Goal: Task Accomplishment & Management: Manage account settings

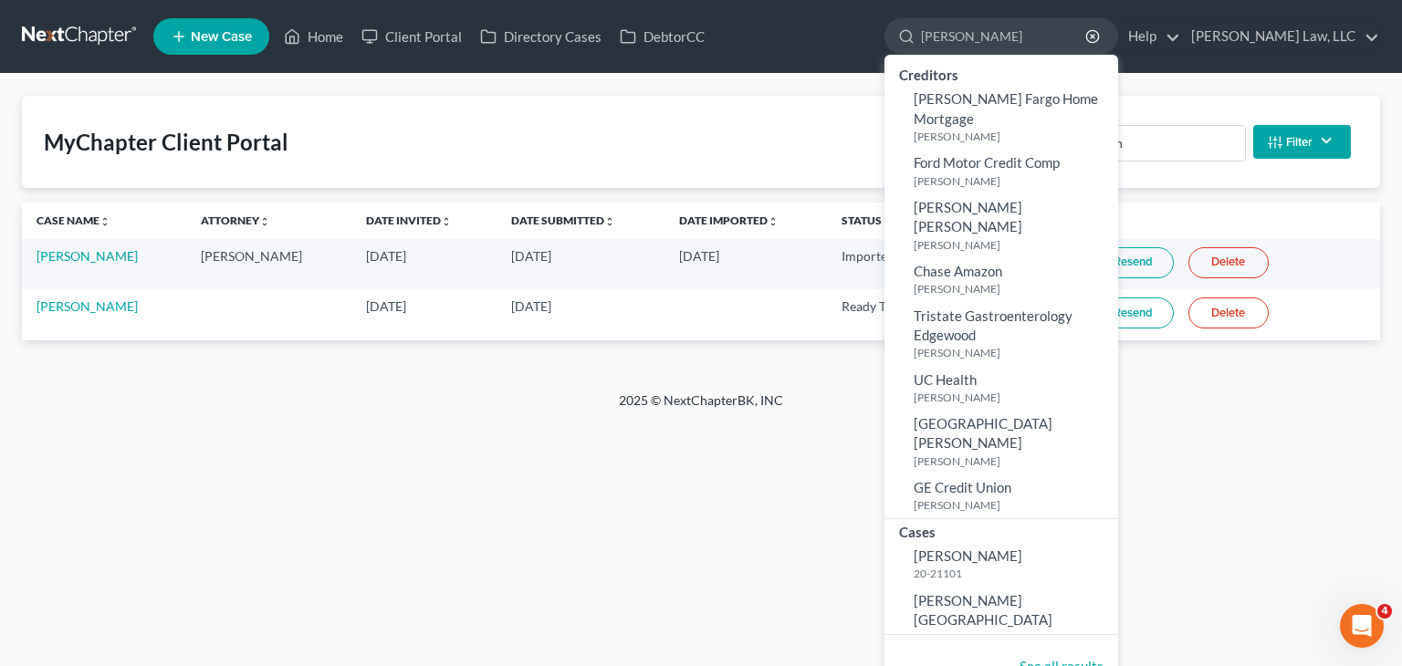
drag, startPoint x: 987, startPoint y: 37, endPoint x: 791, endPoint y: 5, distance: 199.0
click at [791, 5] on nav "Home New Case Client Portal Directory Cases DebtorCC Danielle Lawrence Law, LLC…" at bounding box center [701, 36] width 1402 height 73
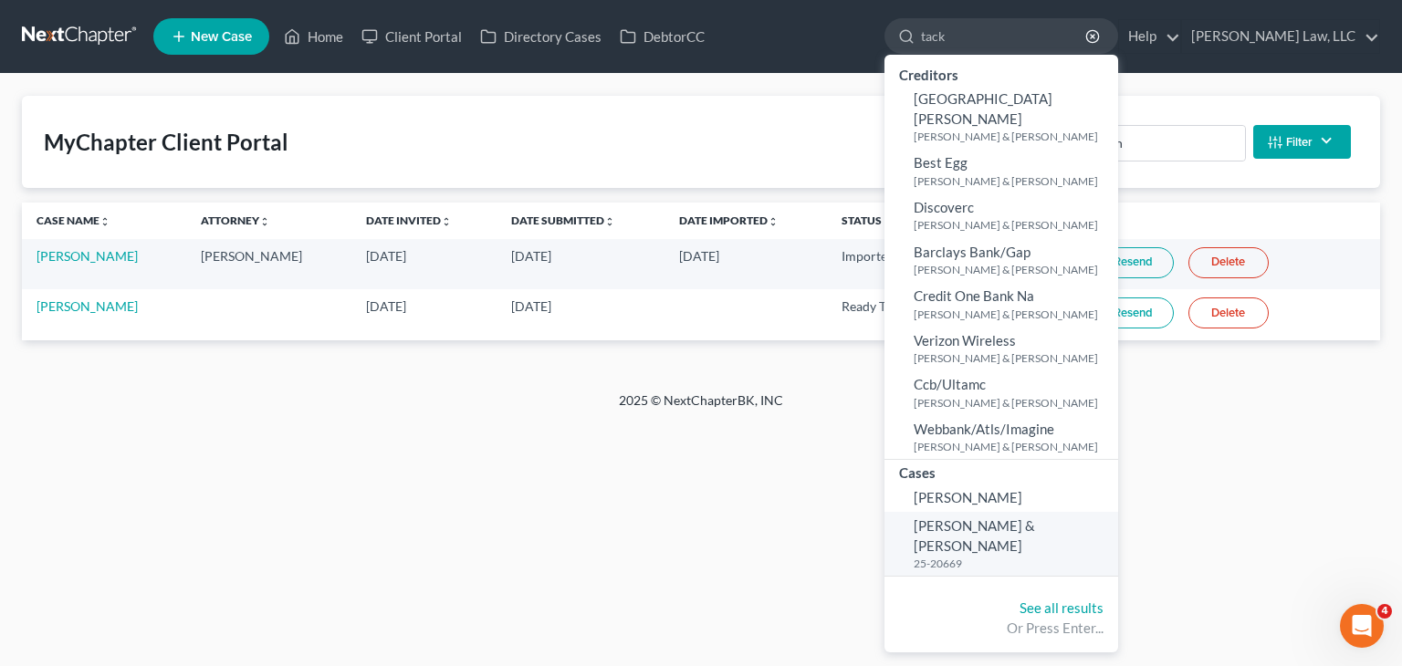
type input "tack"
click at [1035, 518] on span "[PERSON_NAME] & [PERSON_NAME]" at bounding box center [974, 536] width 121 height 36
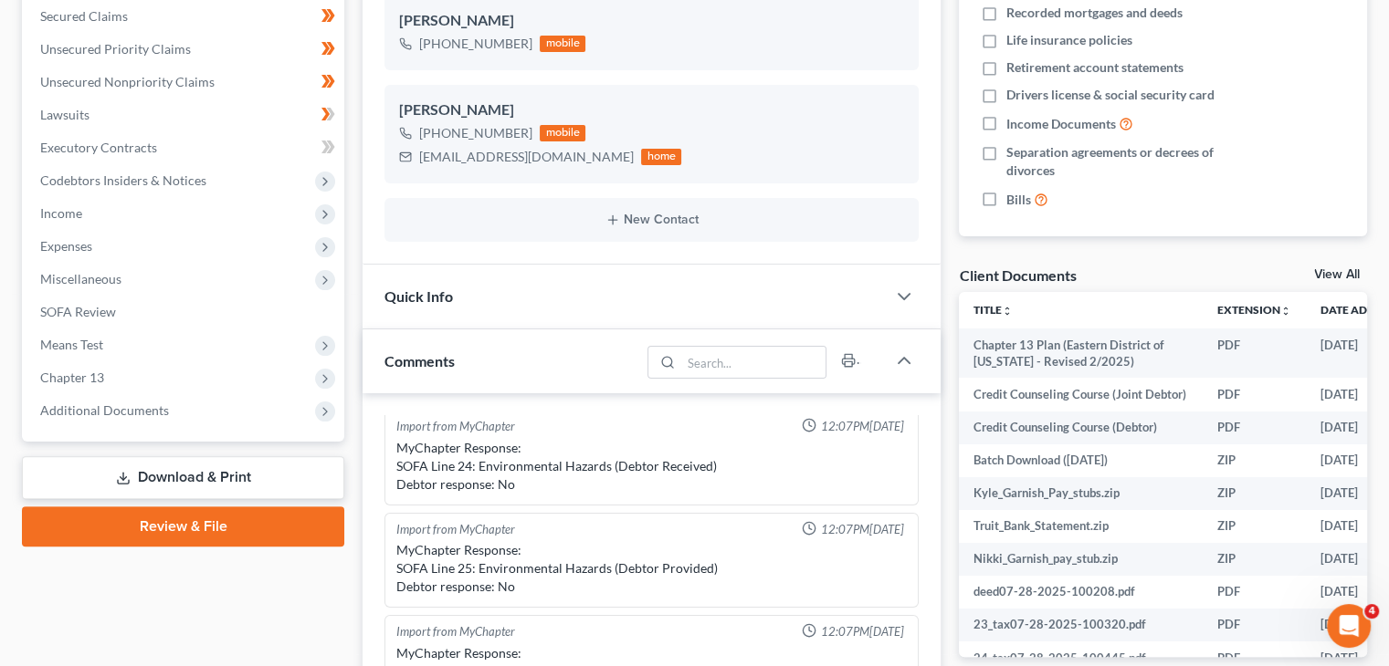
scroll to position [387, 0]
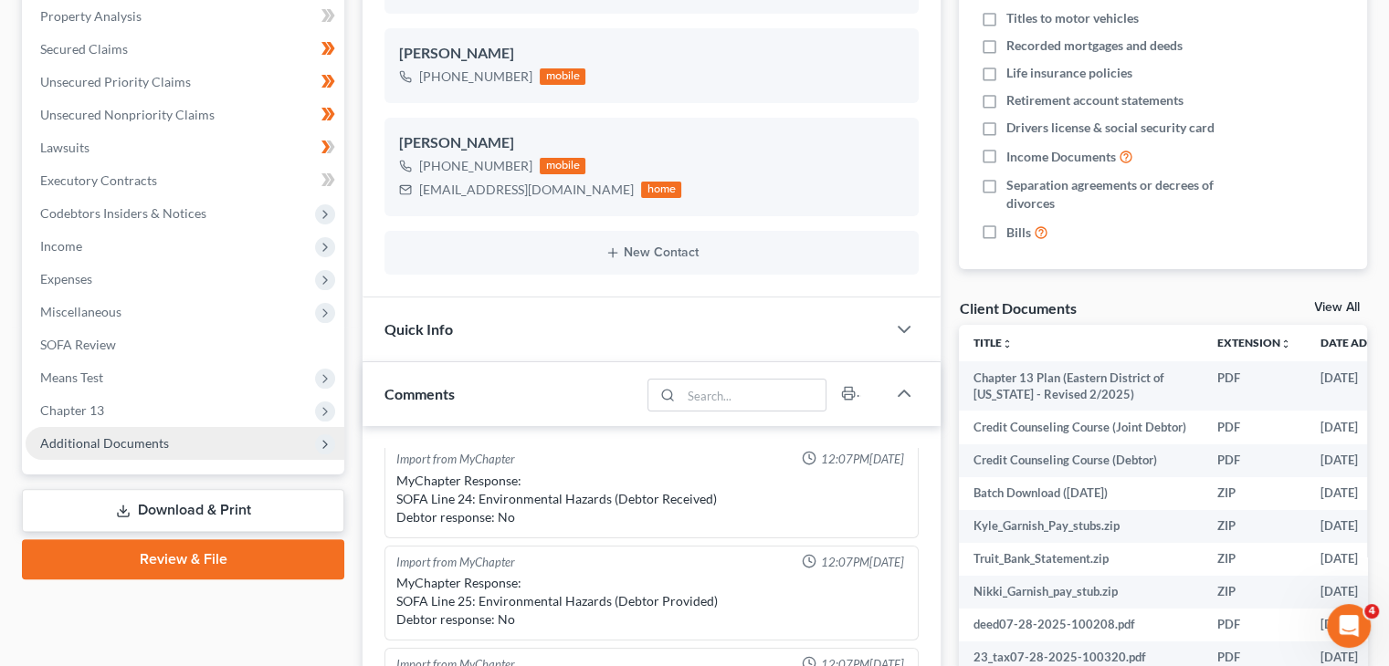
click at [132, 434] on span "Additional Documents" at bounding box center [185, 443] width 319 height 33
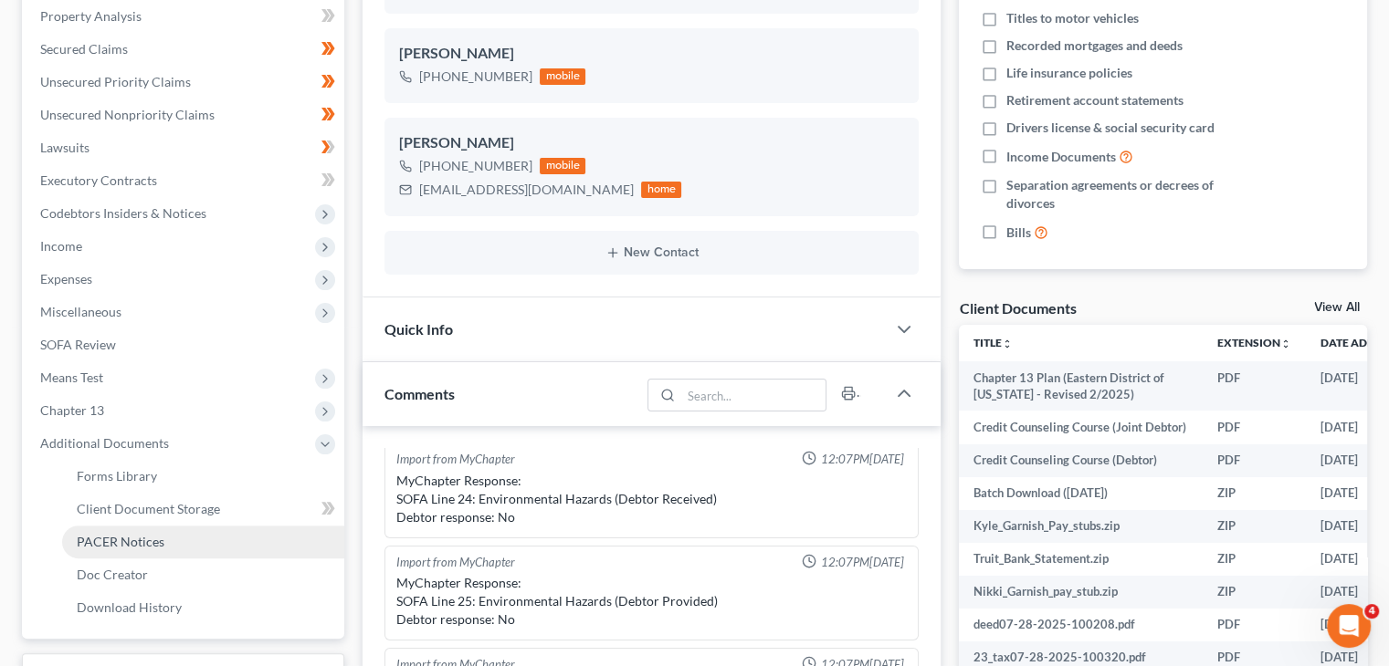
click at [131, 527] on link "PACER Notices" at bounding box center [203, 542] width 282 height 33
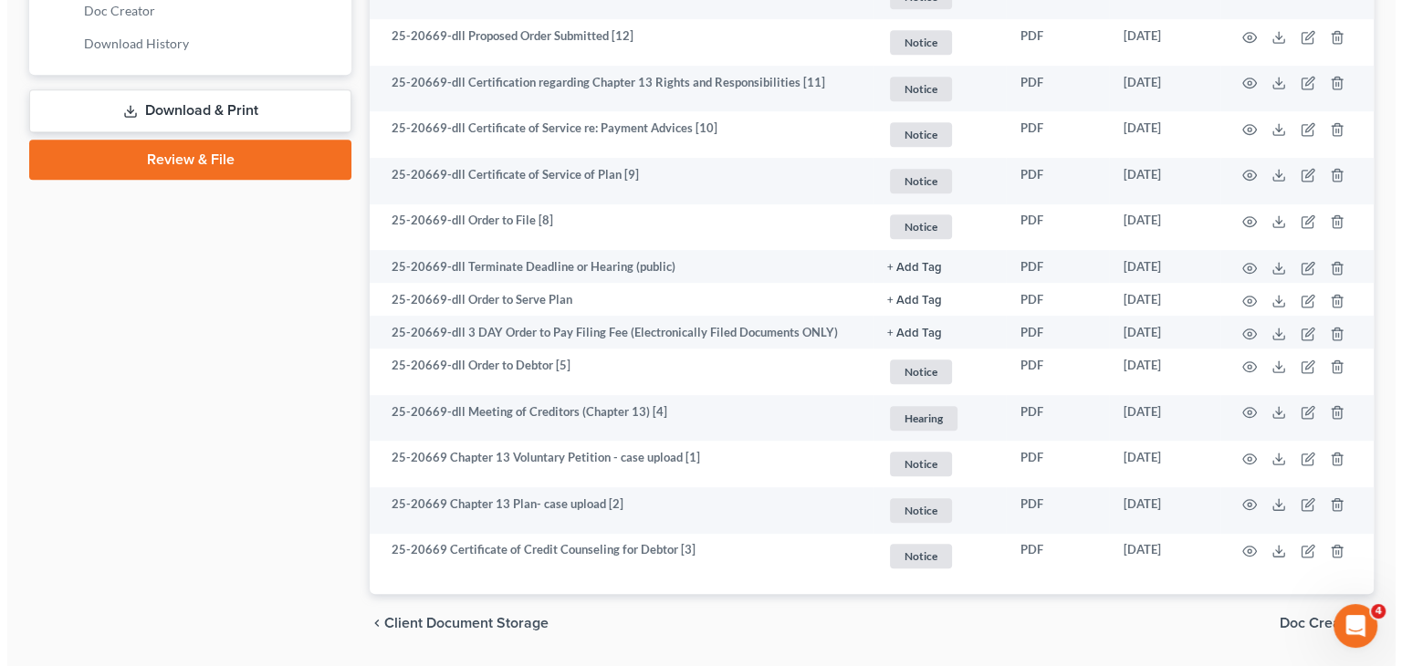
scroll to position [952, 0]
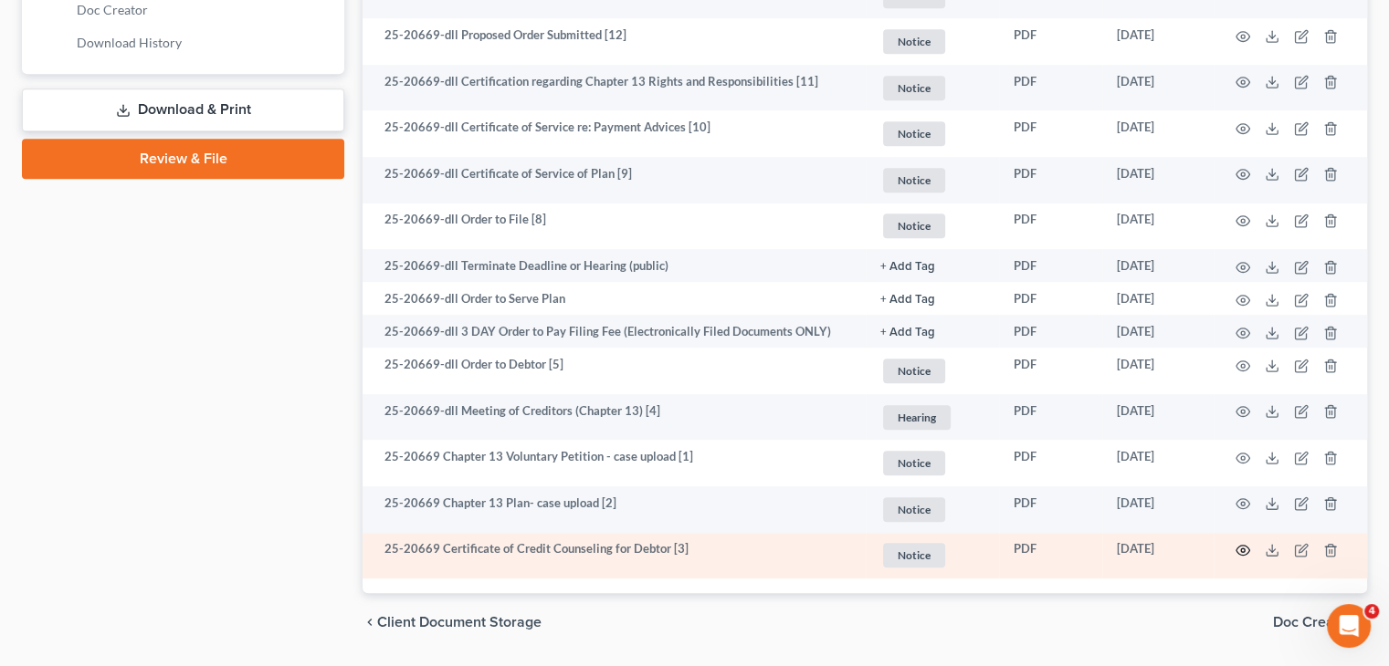
click at [1243, 545] on icon "button" at bounding box center [1242, 550] width 15 height 15
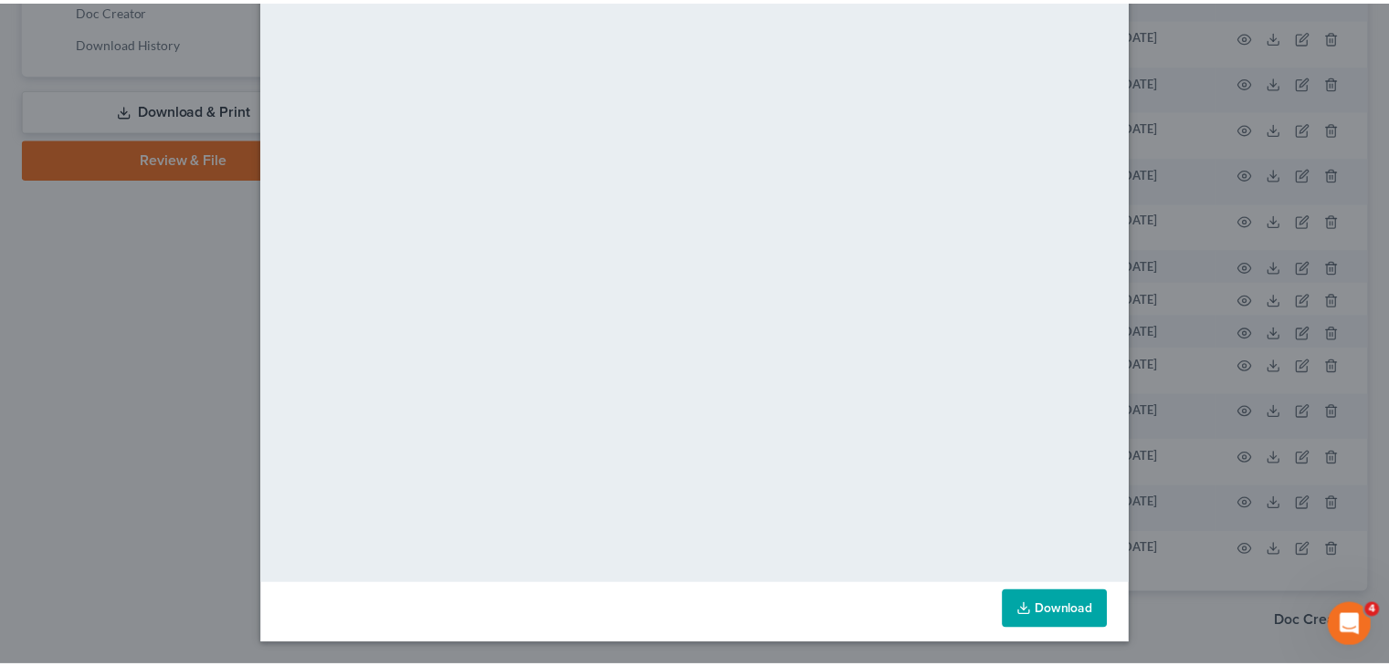
scroll to position [0, 0]
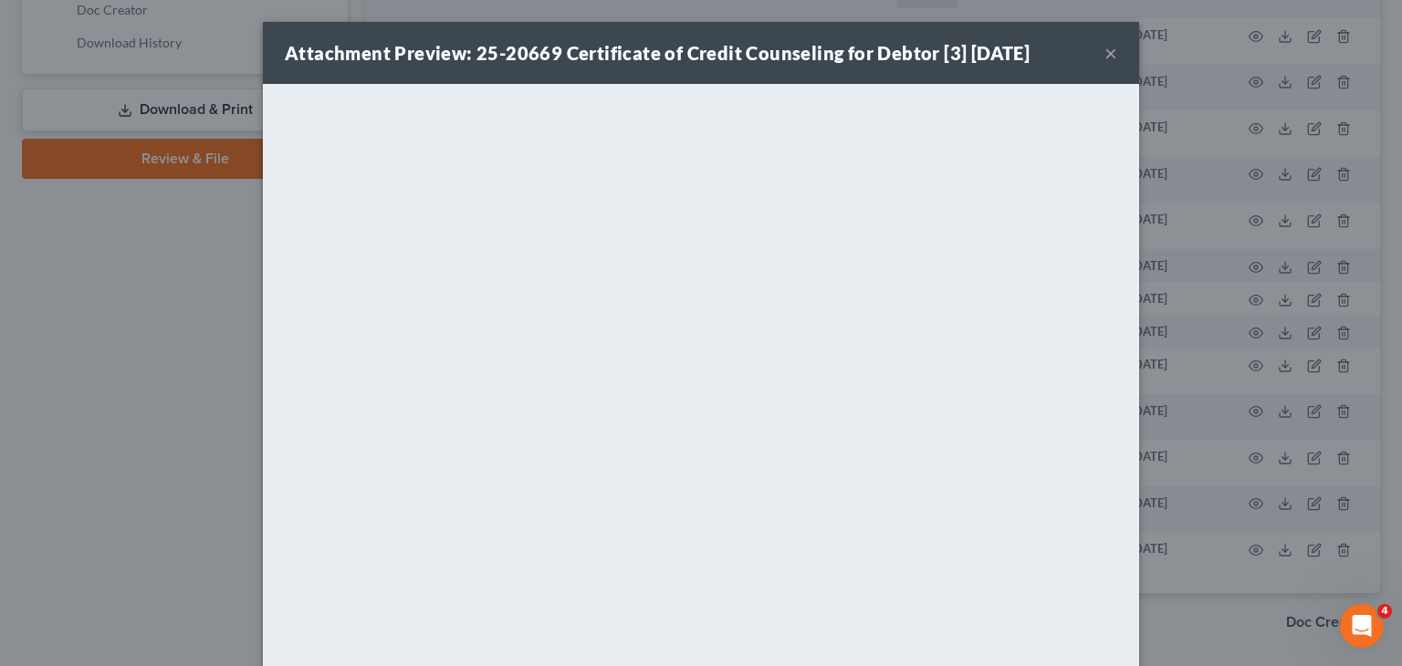
click at [1092, 51] on div "Attachment Preview: 25-20669 Certificate of Credit Counseling for Debtor [3] 07…" at bounding box center [701, 53] width 876 height 62
click at [1105, 57] on button "×" at bounding box center [1111, 53] width 13 height 22
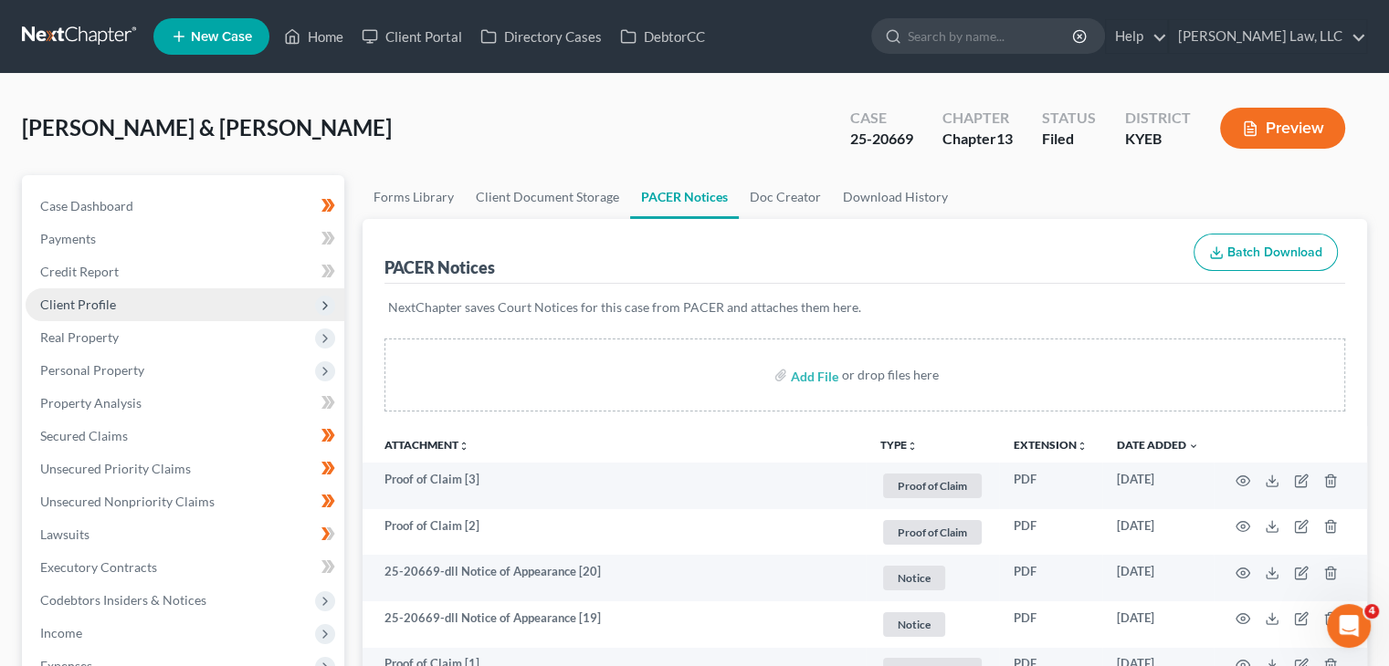
click at [144, 297] on span "Client Profile" at bounding box center [185, 304] width 319 height 33
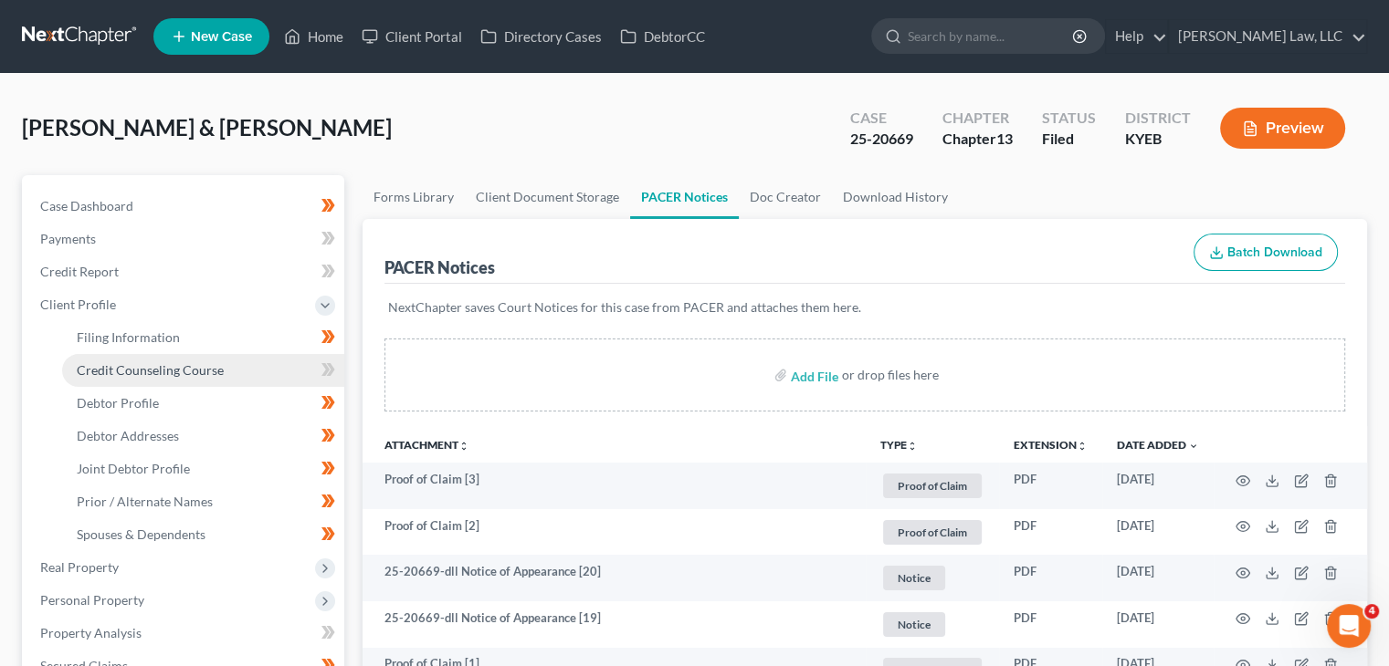
click at [126, 362] on span "Credit Counseling Course" at bounding box center [150, 370] width 147 height 16
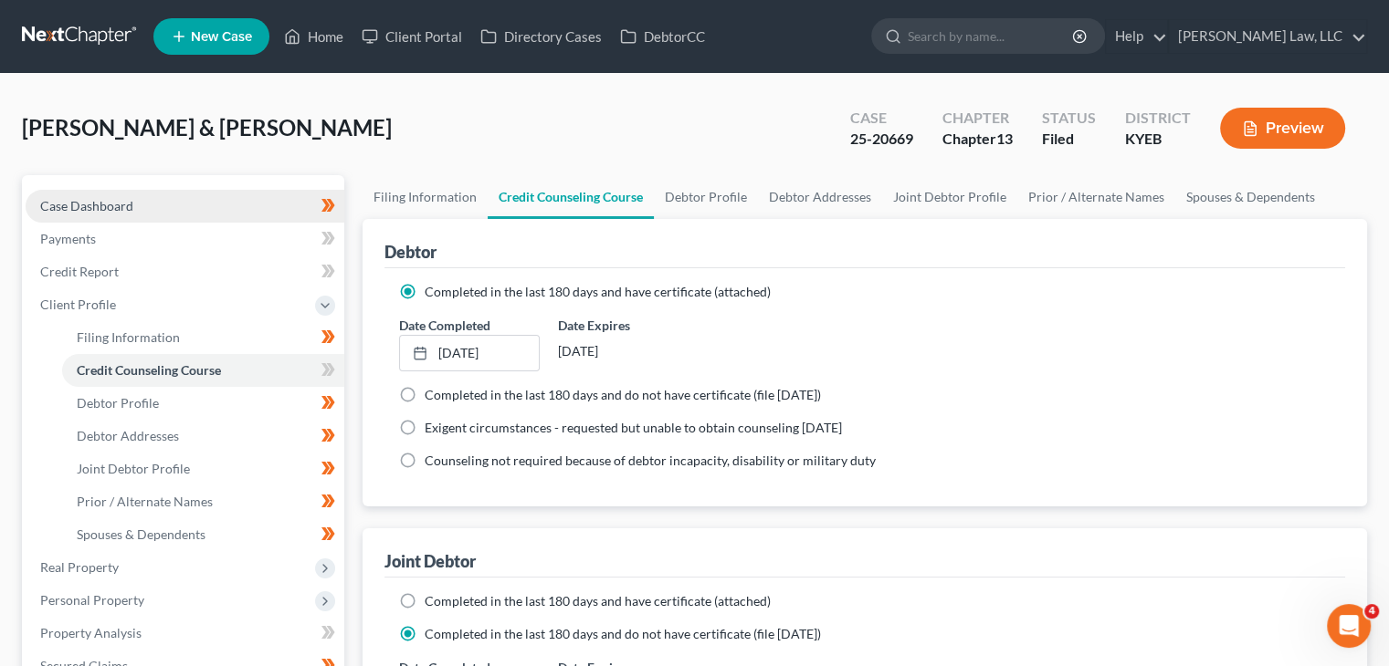
click at [157, 193] on link "Case Dashboard" at bounding box center [185, 206] width 319 height 33
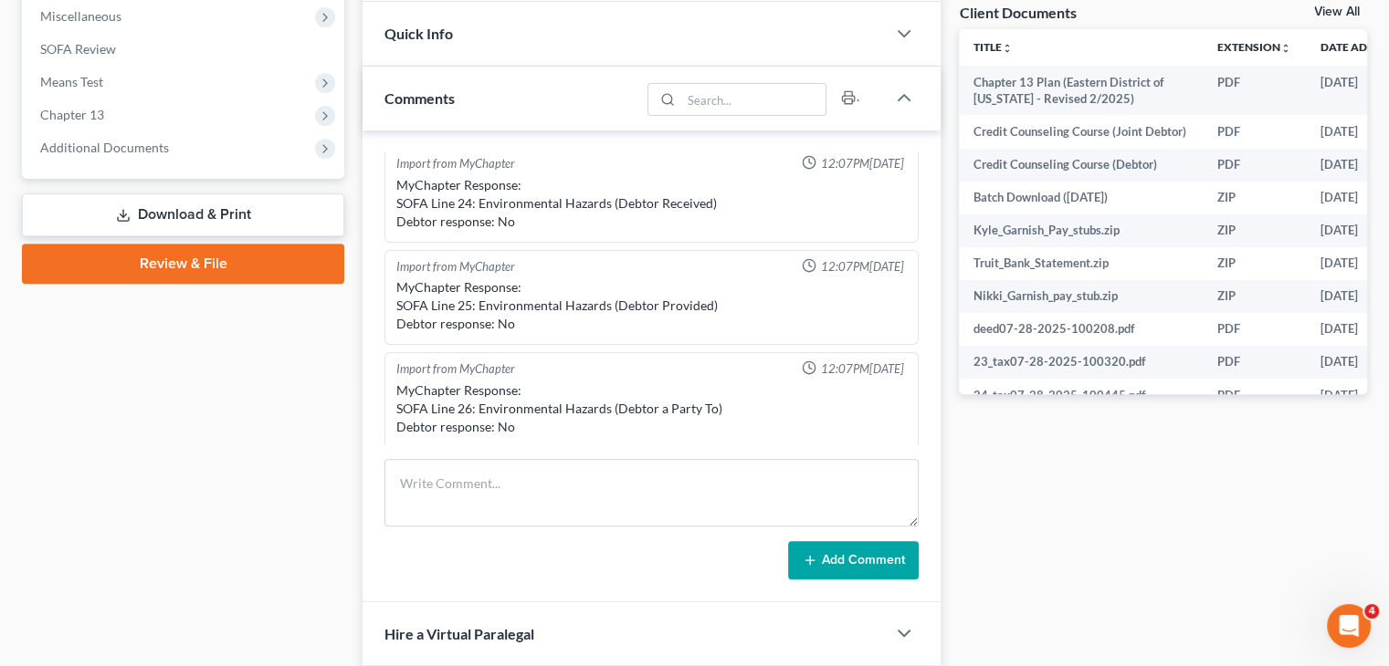
scroll to position [292, 0]
click at [152, 140] on span "Additional Documents" at bounding box center [104, 148] width 129 height 16
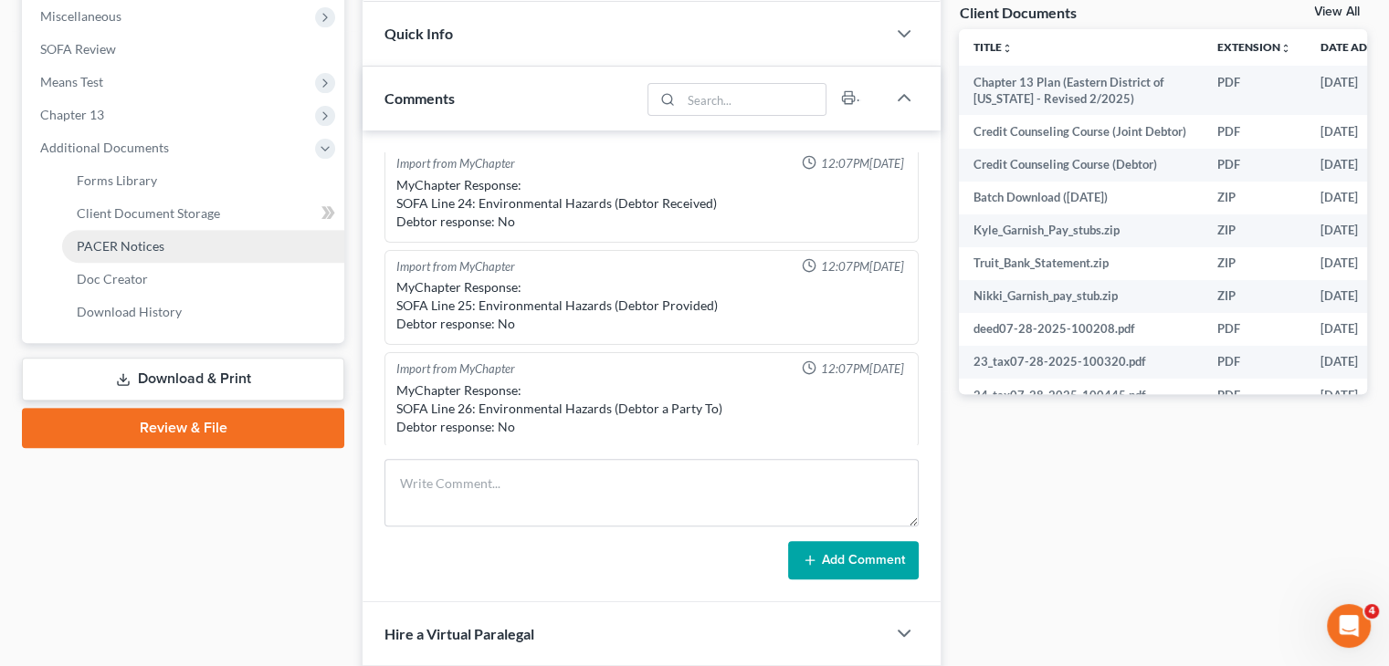
click at [167, 238] on link "PACER Notices" at bounding box center [203, 246] width 282 height 33
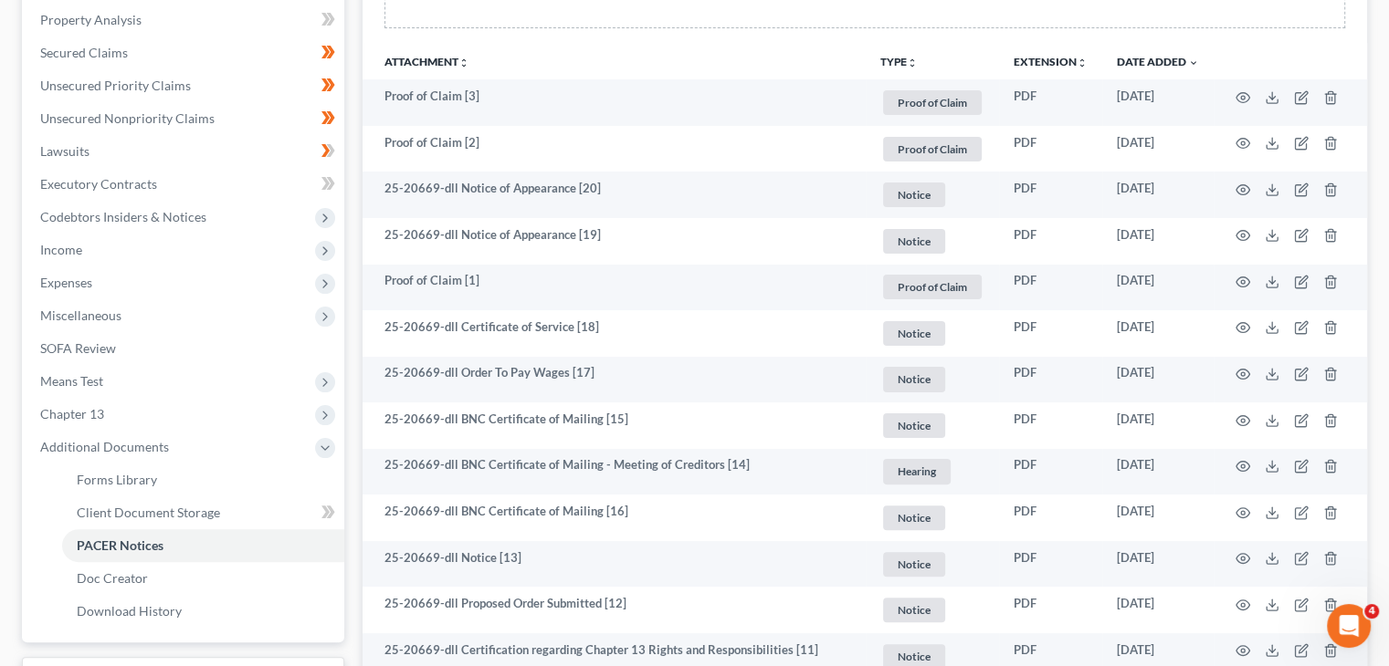
scroll to position [1008, 0]
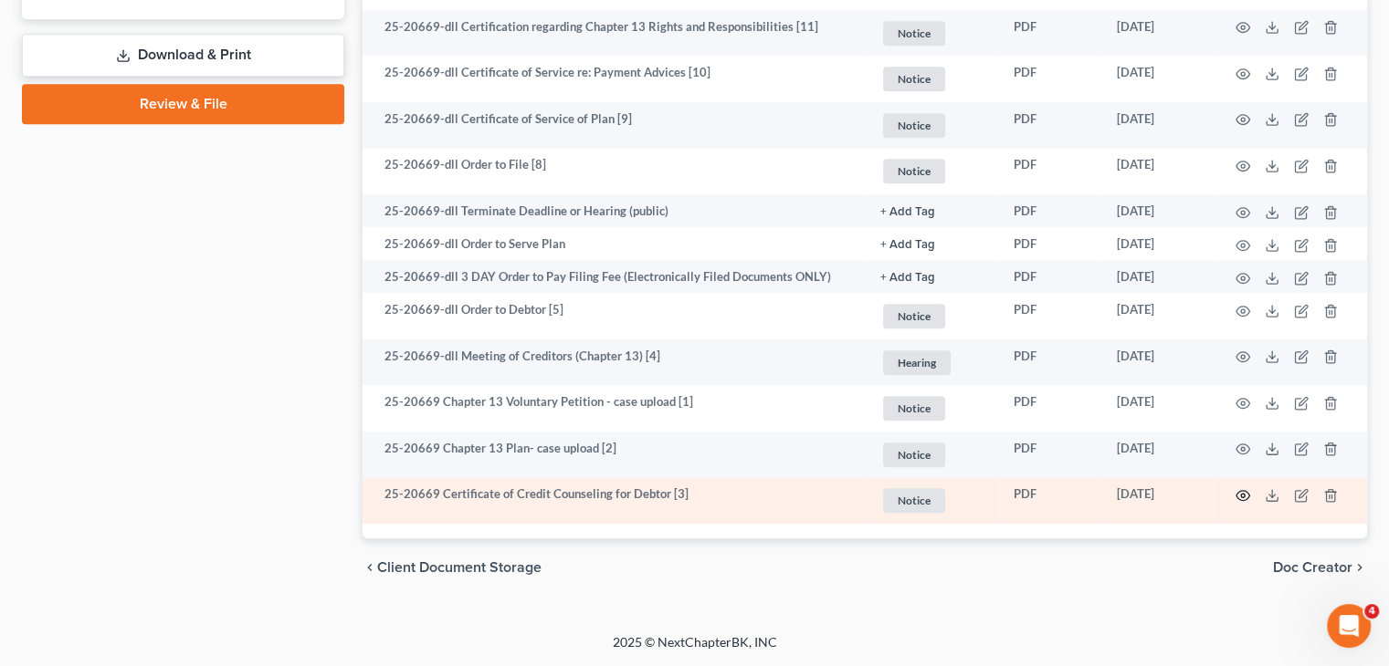
click at [1242, 498] on icon "button" at bounding box center [1242, 495] width 15 height 15
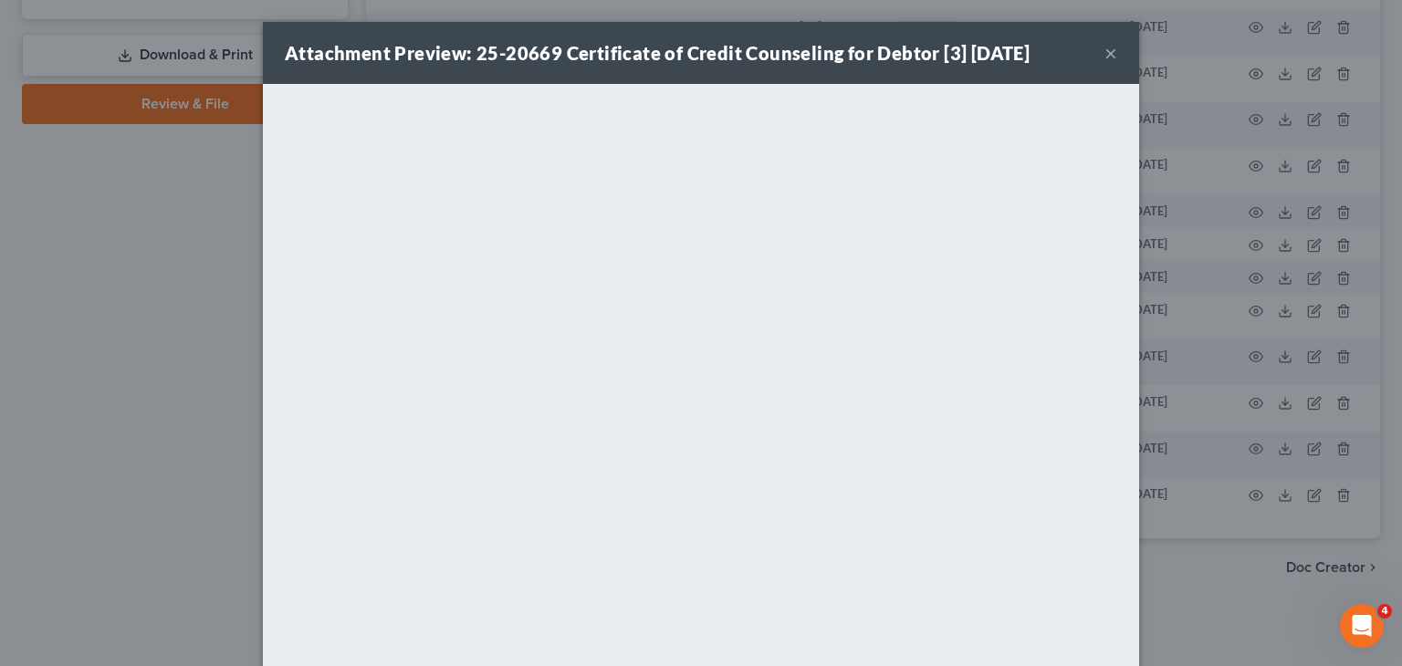
click at [1110, 54] on div "Attachment Preview: 25-20669 Certificate of Credit Counseling for Debtor [3] 07…" at bounding box center [701, 53] width 876 height 62
click at [1090, 51] on div "Attachment Preview: 25-20669 Certificate of Credit Counseling for Debtor [3] 07…" at bounding box center [701, 53] width 876 height 62
click at [1105, 60] on button "×" at bounding box center [1111, 53] width 13 height 22
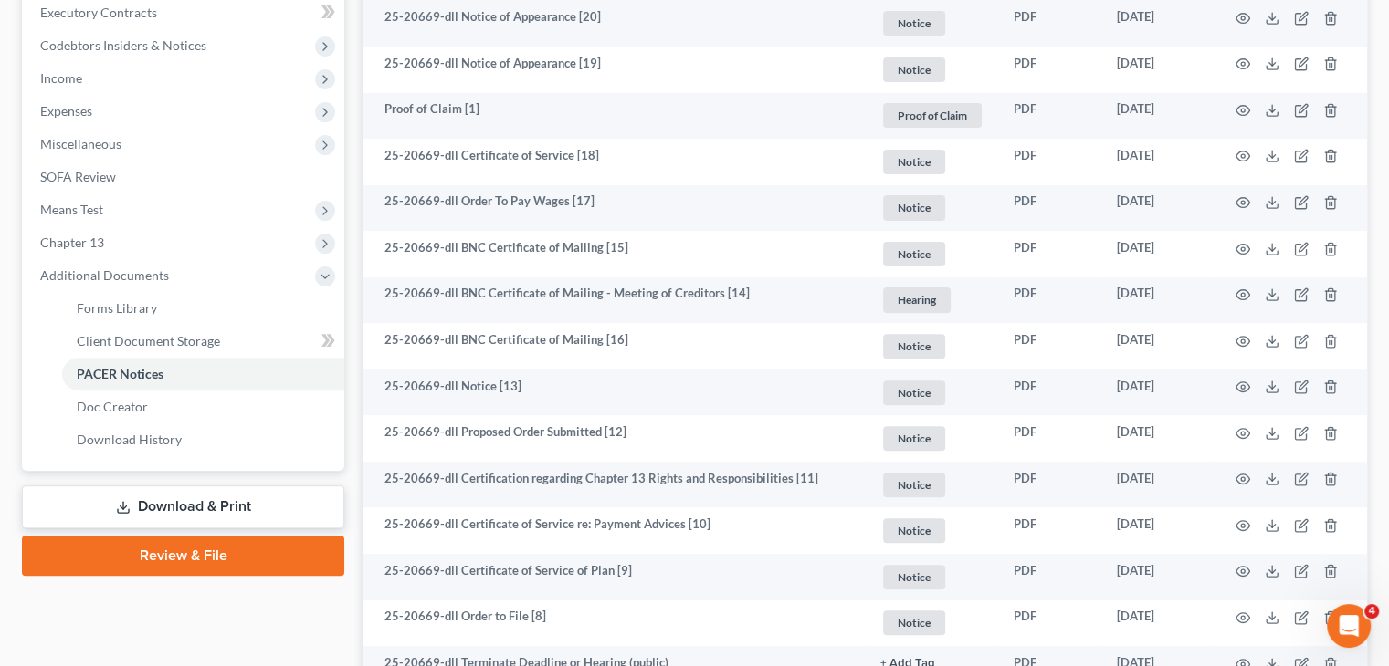
scroll to position [551, 0]
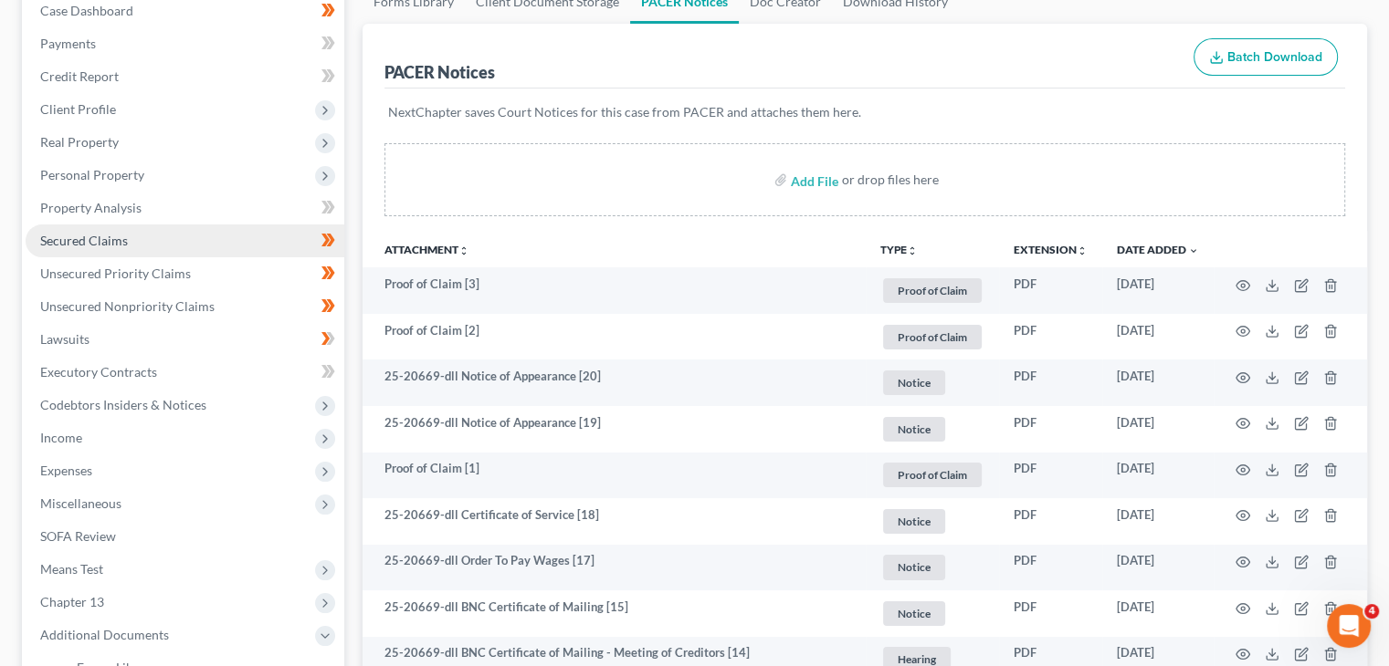
click at [128, 228] on link "Secured Claims" at bounding box center [185, 241] width 319 height 33
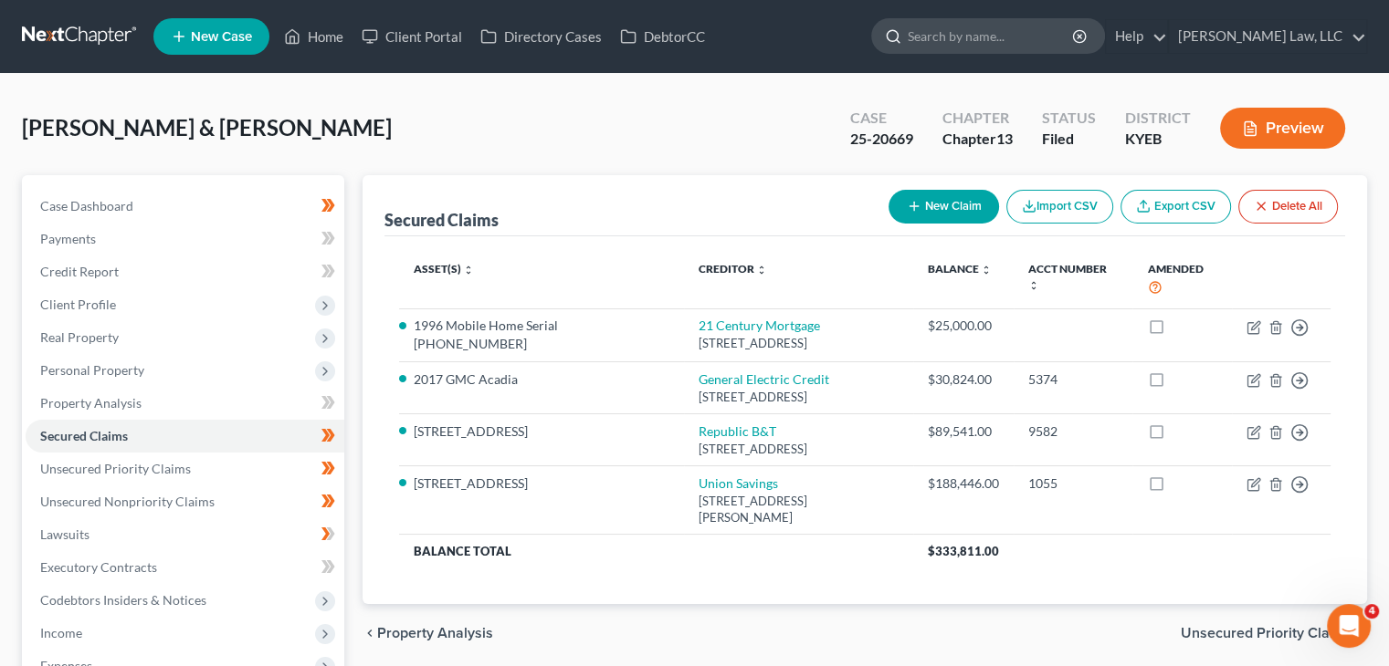
click at [945, 41] on input "search" at bounding box center [990, 36] width 167 height 34
type input "moeller"
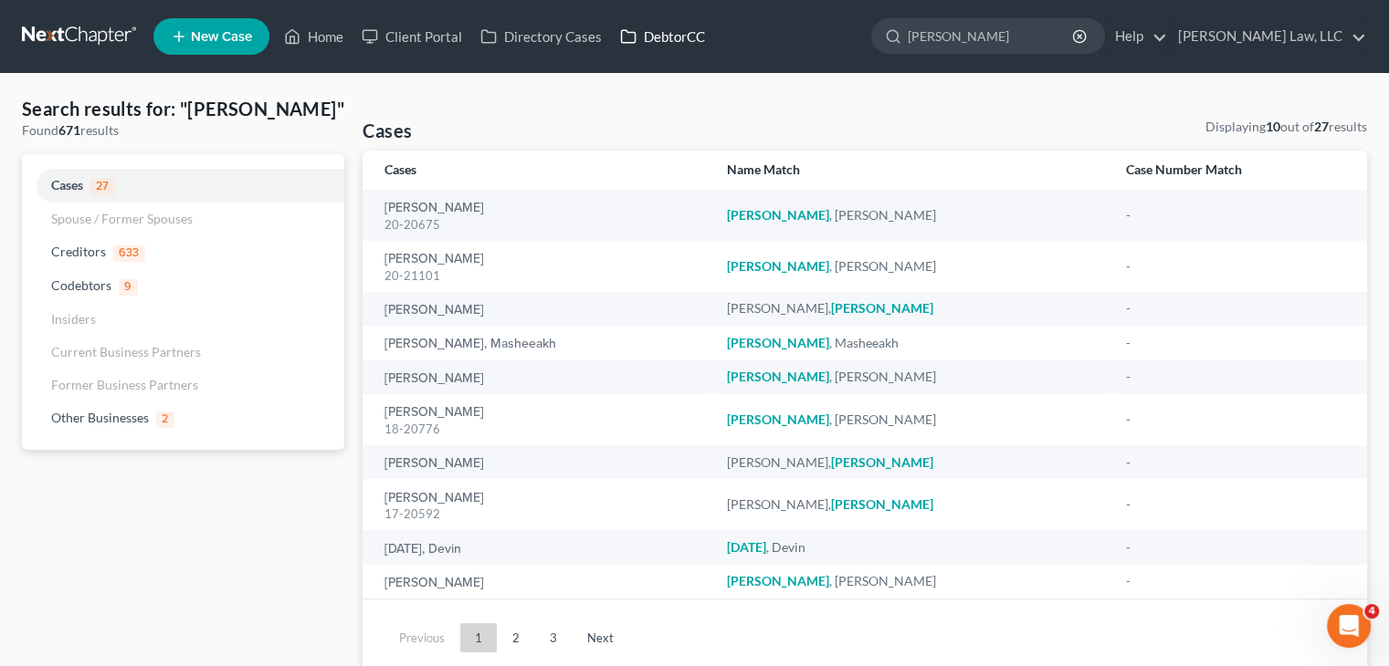
click at [658, 34] on link "DebtorCC" at bounding box center [662, 36] width 103 height 33
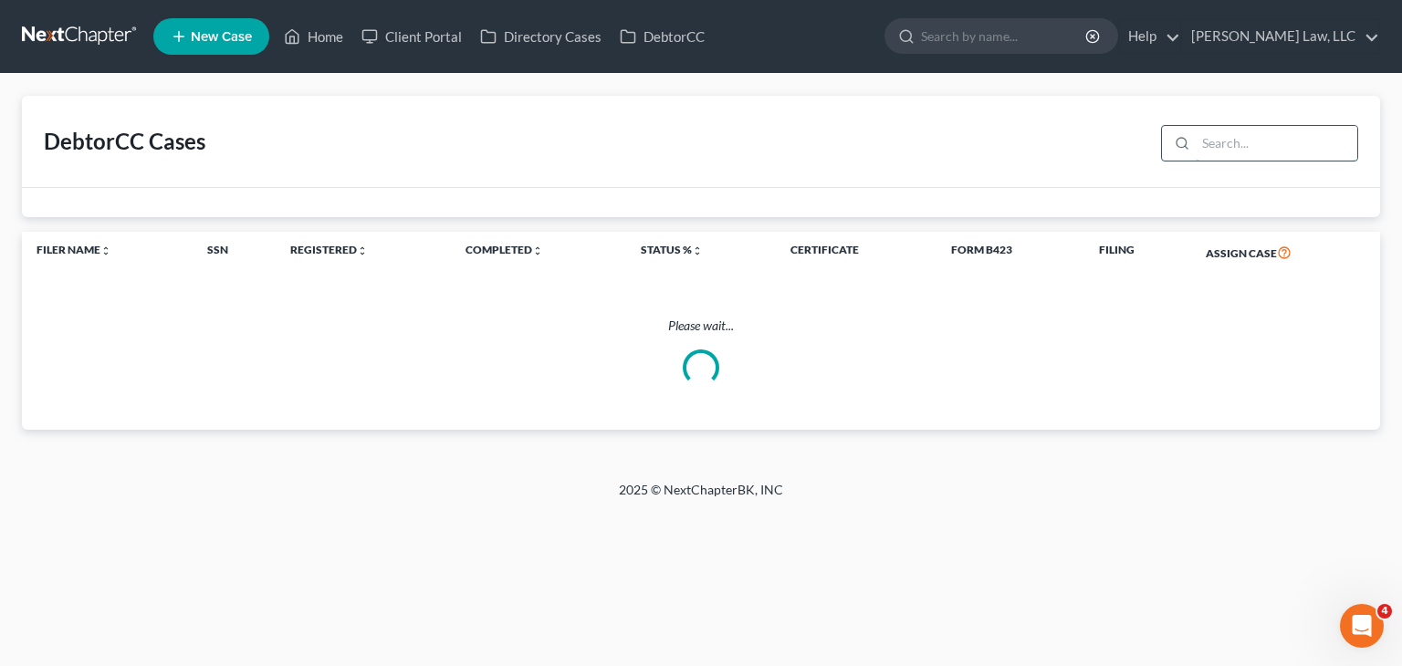
click at [1205, 146] on input "search" at bounding box center [1277, 143] width 162 height 35
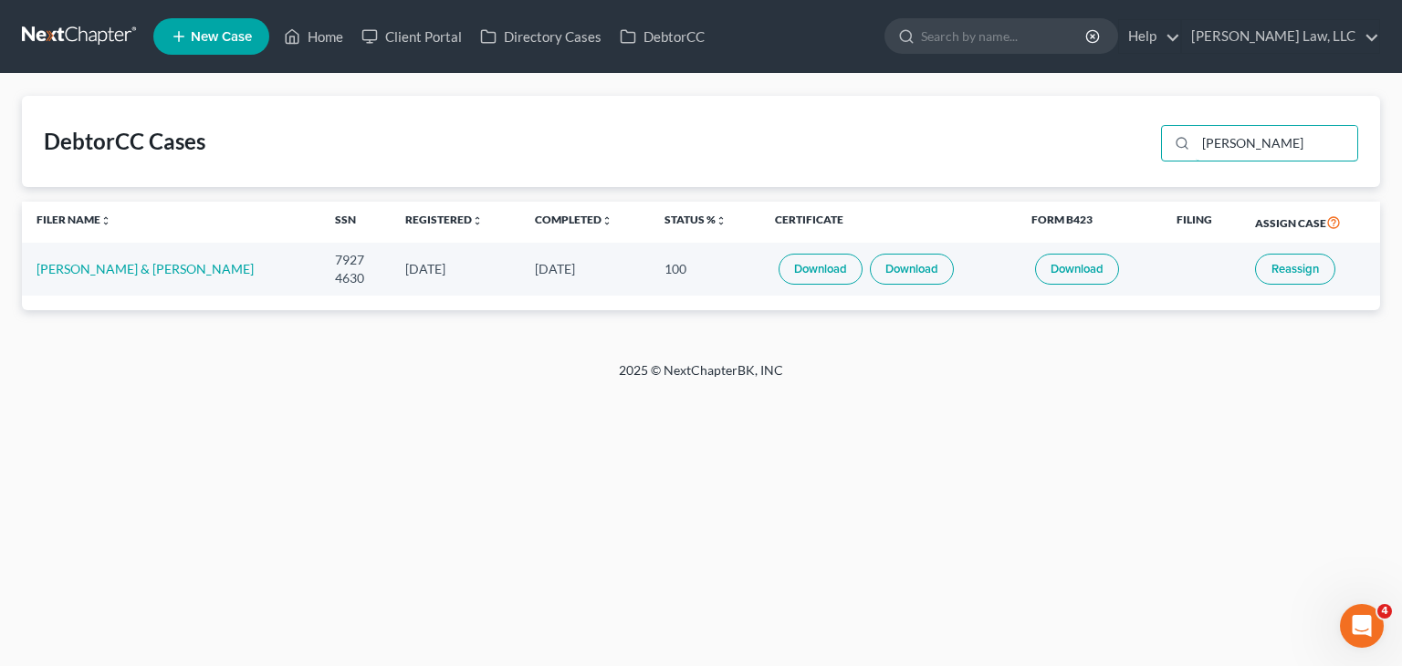
type input "tackett"
click at [808, 267] on link "Download" at bounding box center [821, 269] width 84 height 31
click at [113, 41] on link at bounding box center [80, 36] width 117 height 33
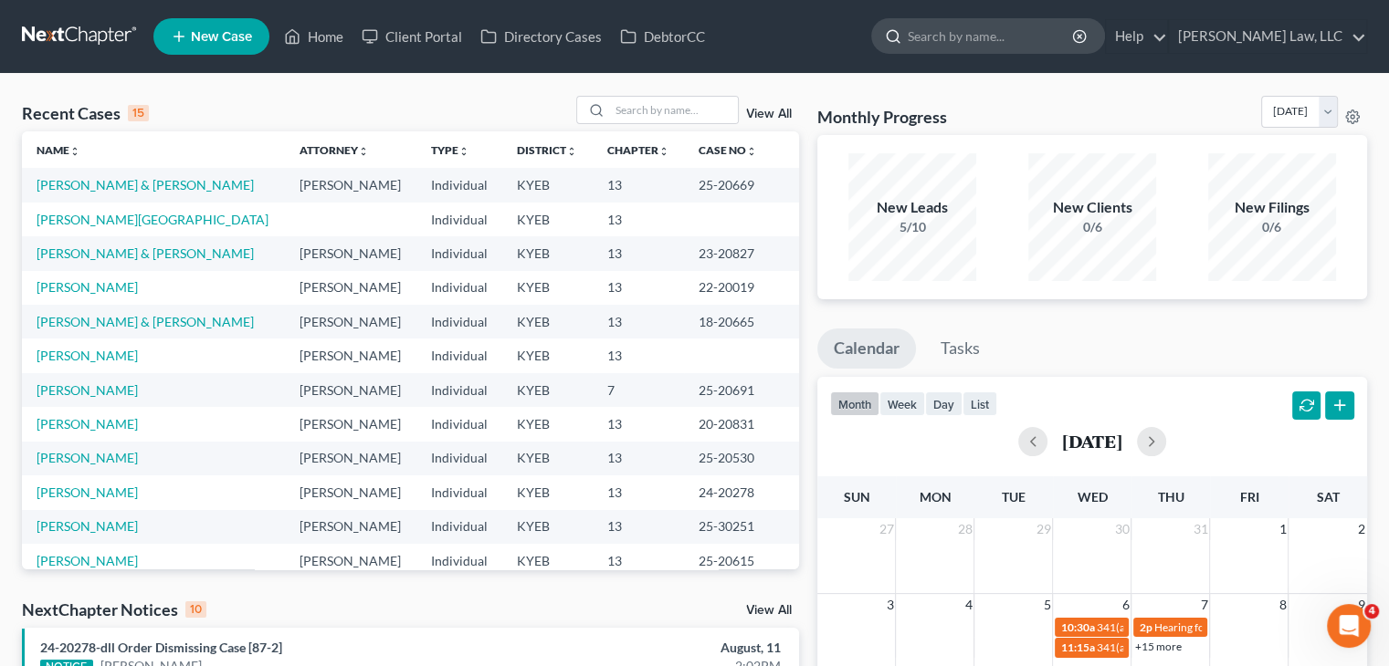
click at [1022, 30] on input "search" at bounding box center [990, 36] width 167 height 34
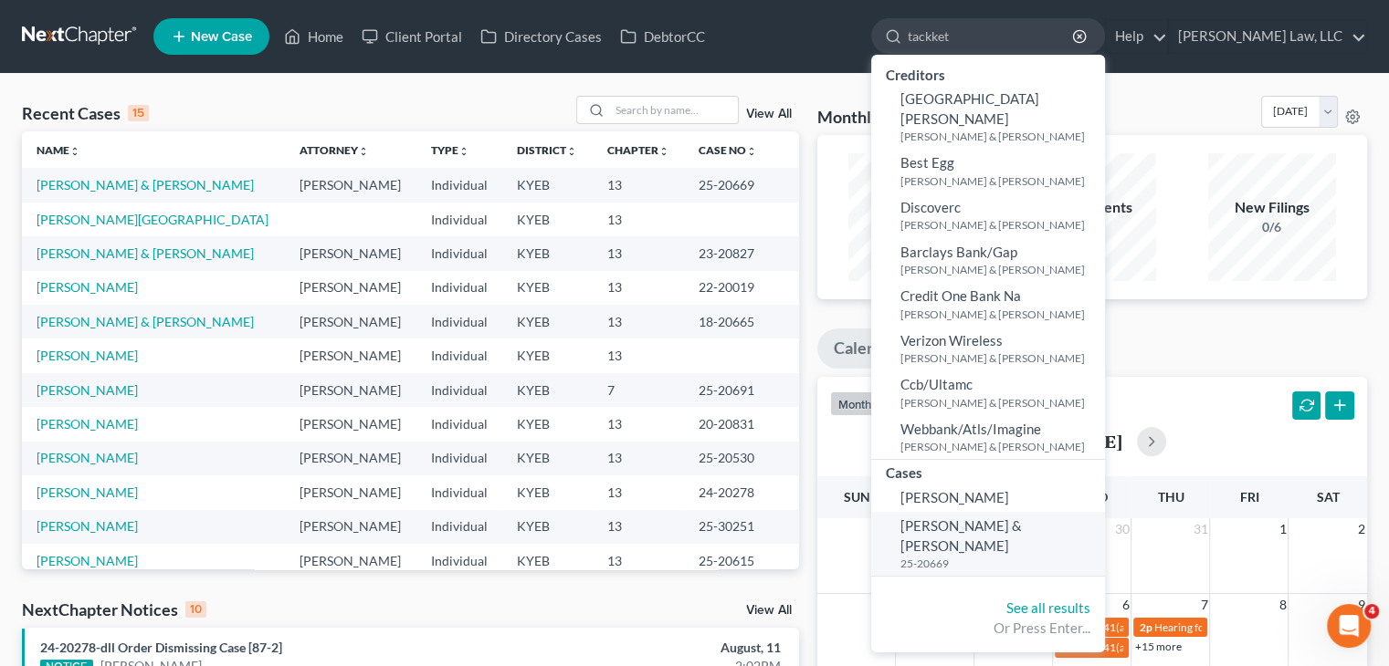
type input "tackket"
click at [959, 518] on span "[PERSON_NAME] & [PERSON_NAME]" at bounding box center [960, 536] width 121 height 36
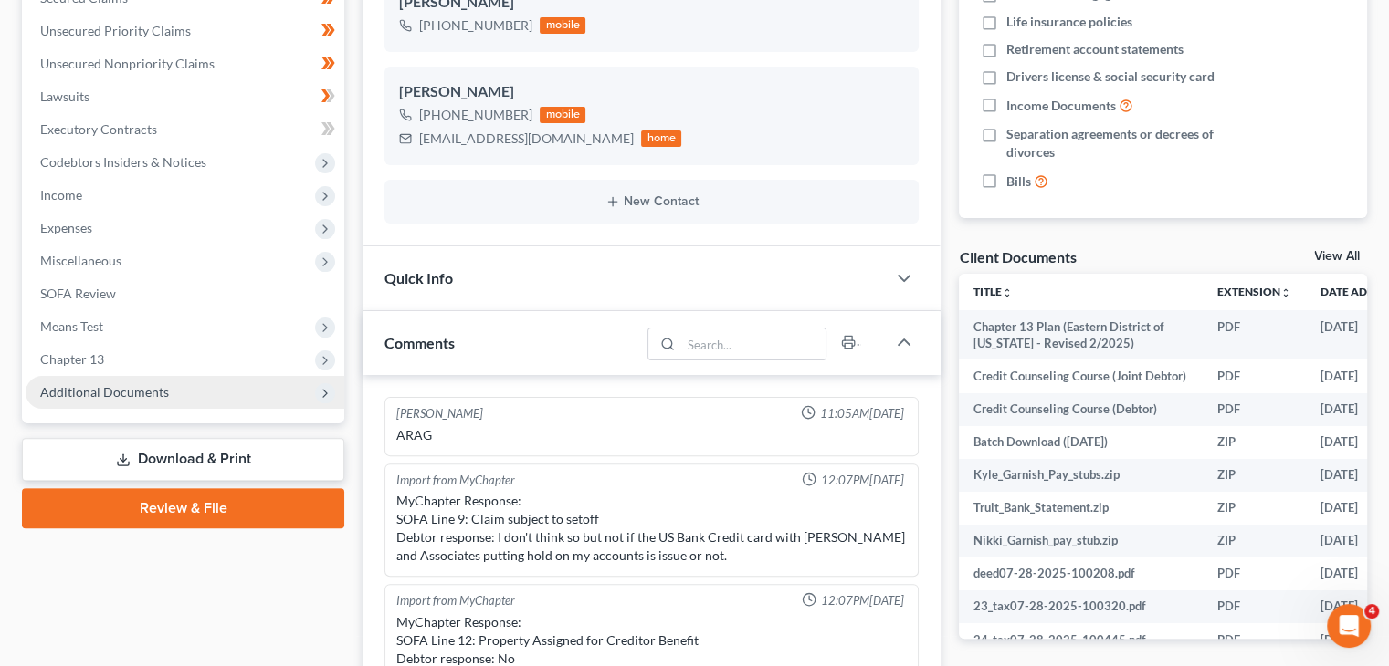
scroll to position [398, 0]
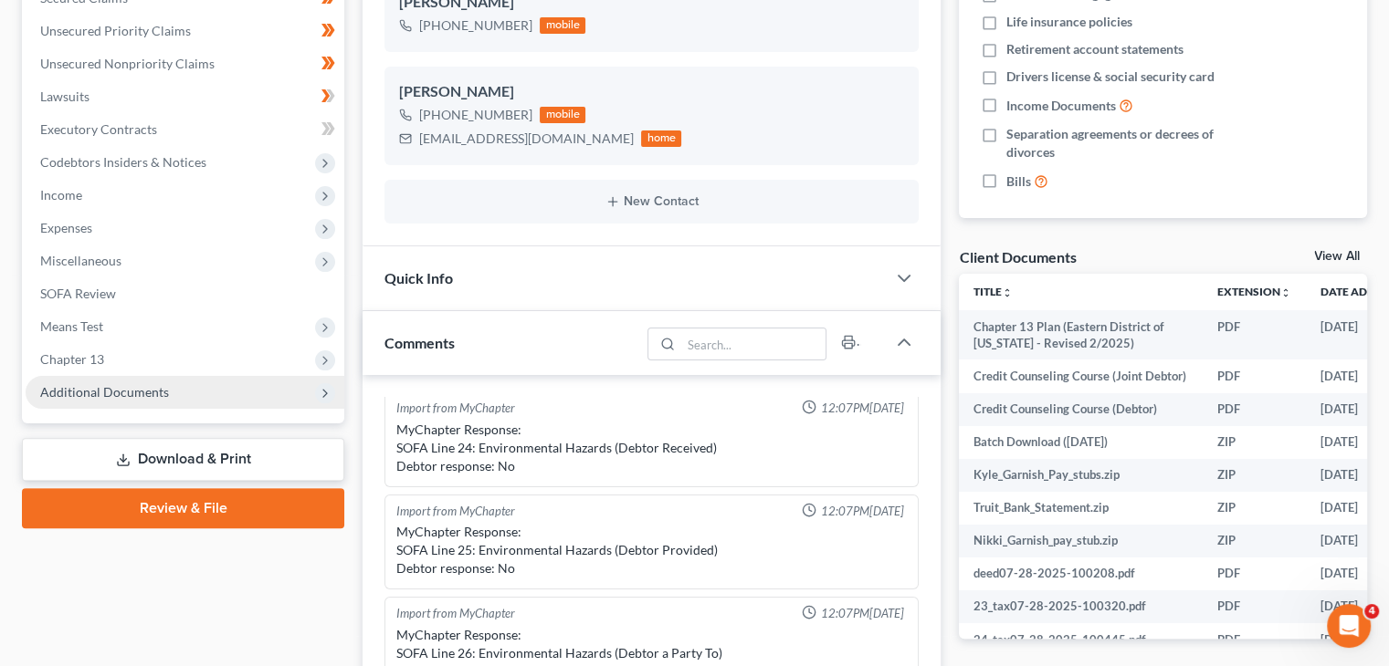
click at [217, 393] on span "Additional Documents" at bounding box center [185, 392] width 319 height 33
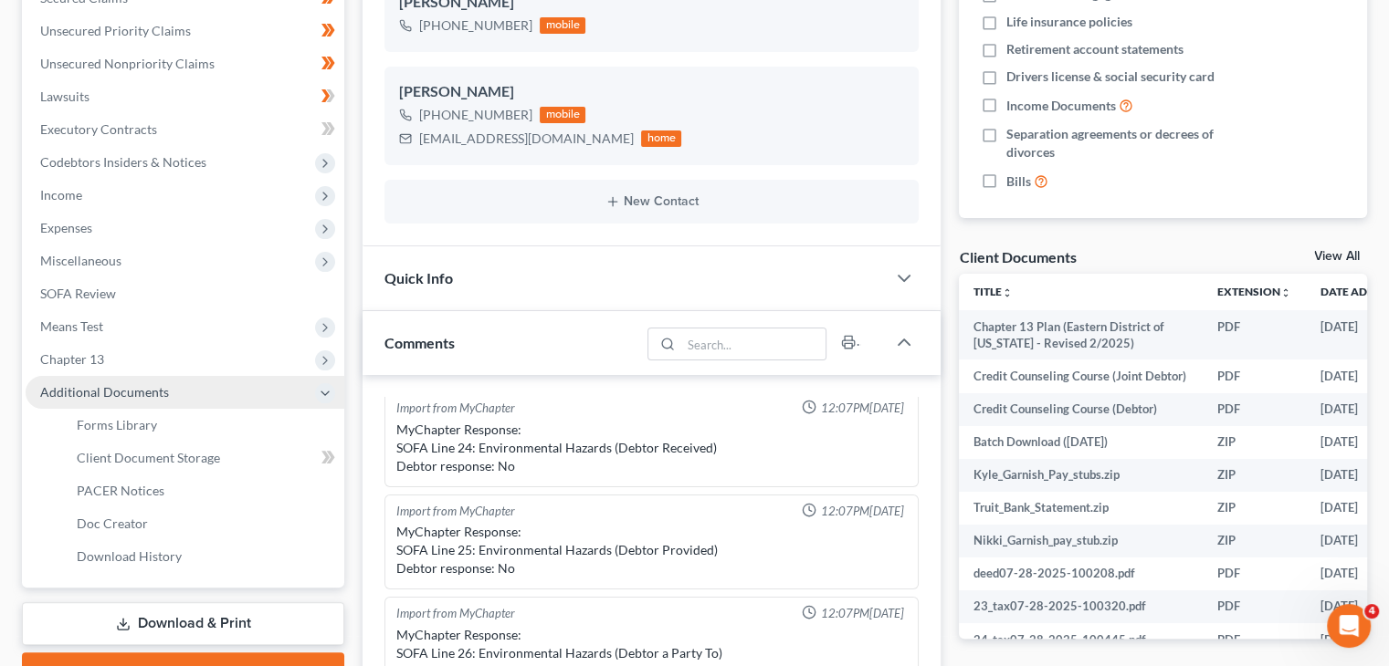
scroll to position [292, 0]
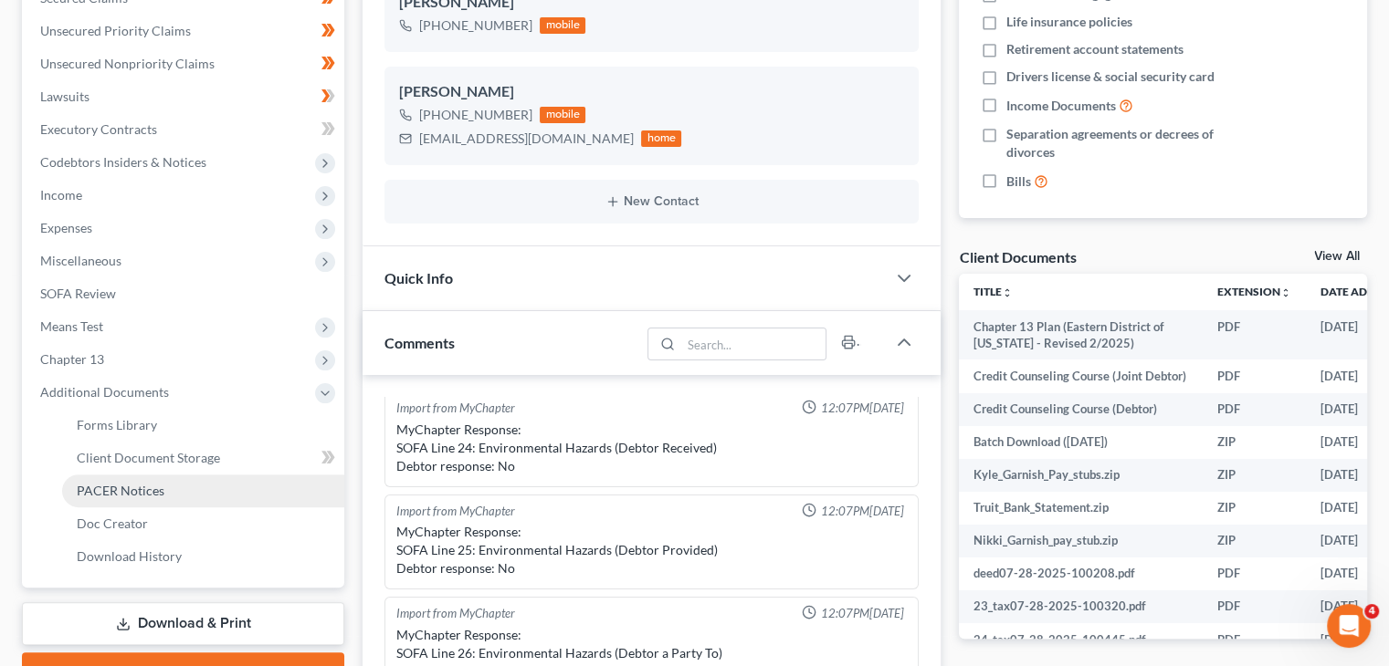
click at [146, 488] on span "PACER Notices" at bounding box center [121, 491] width 88 height 16
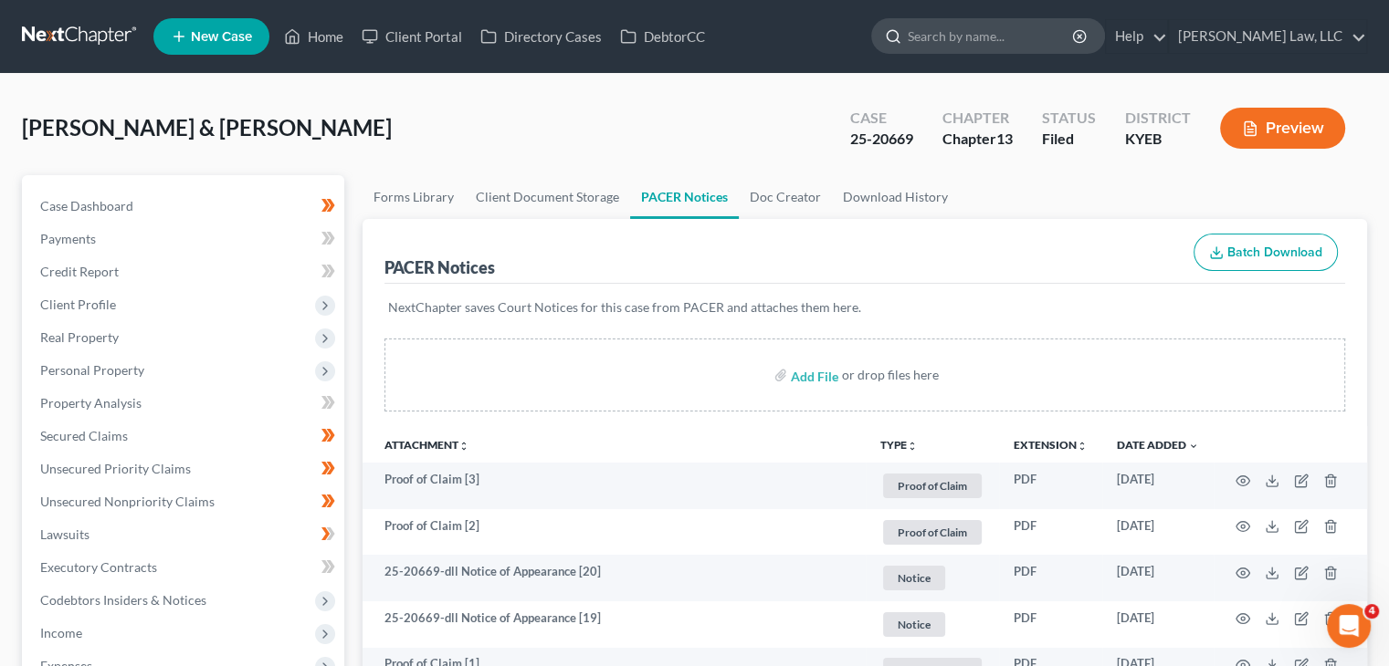
click at [946, 53] on div at bounding box center [988, 36] width 234 height 36
click at [936, 27] on input "search" at bounding box center [990, 36] width 167 height 34
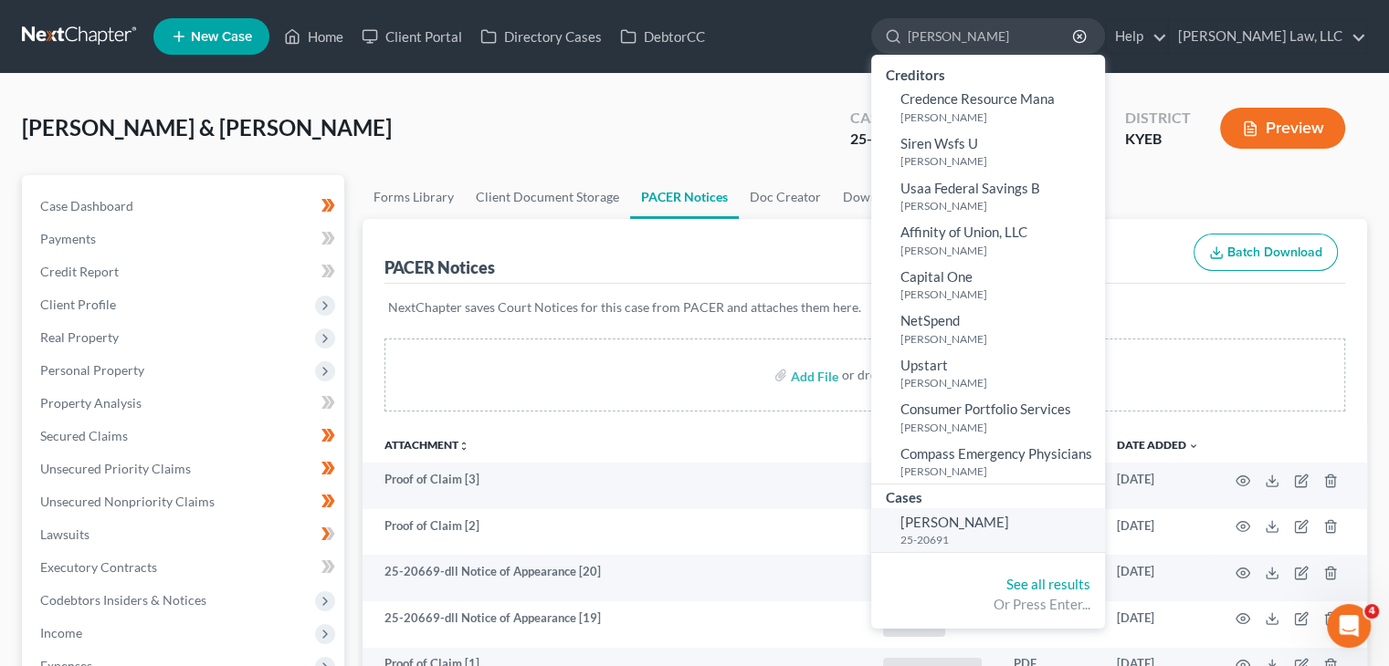
type input "[PERSON_NAME]"
click at [968, 515] on span "[PERSON_NAME]" at bounding box center [954, 522] width 109 height 16
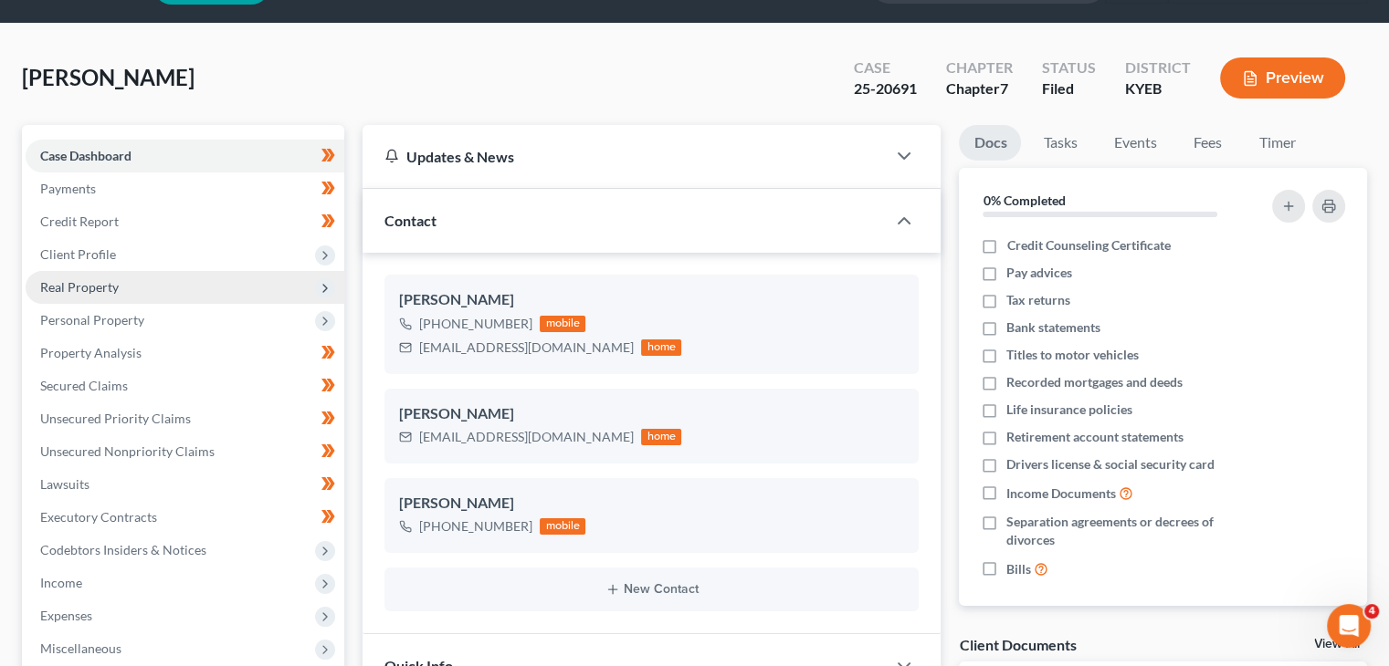
scroll to position [380, 0]
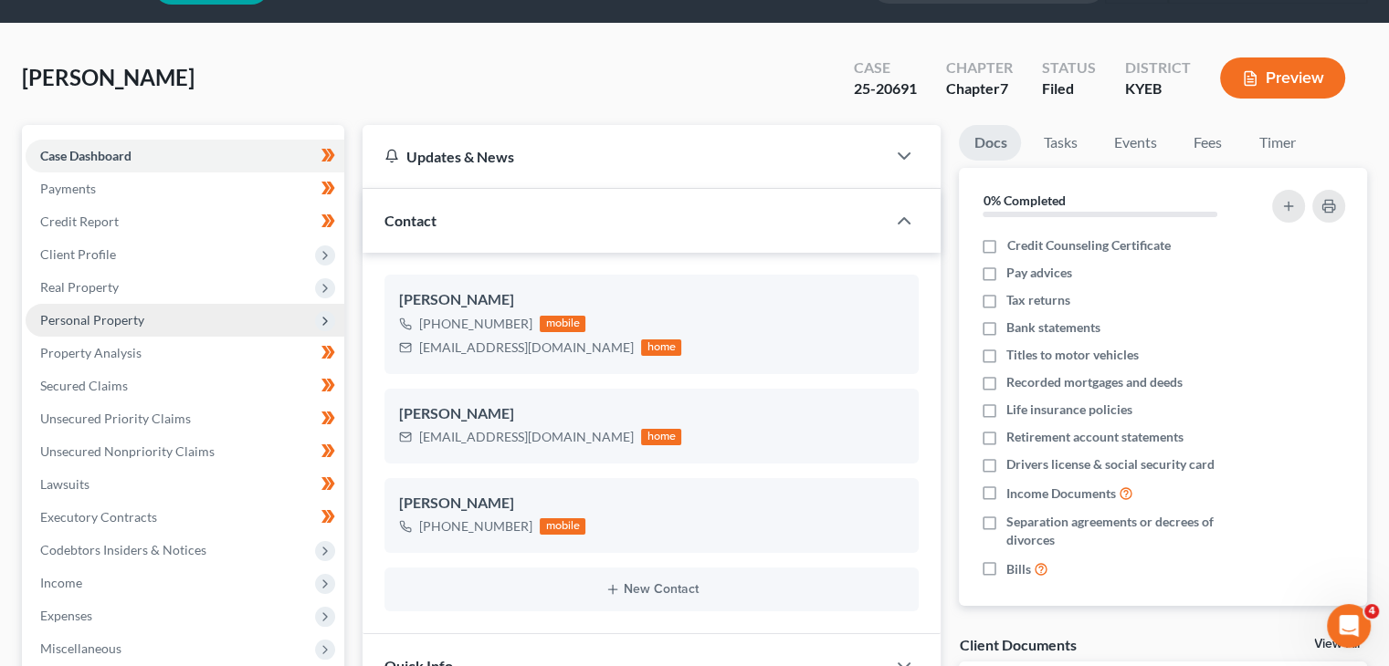
click at [128, 326] on span "Personal Property" at bounding box center [92, 320] width 104 height 16
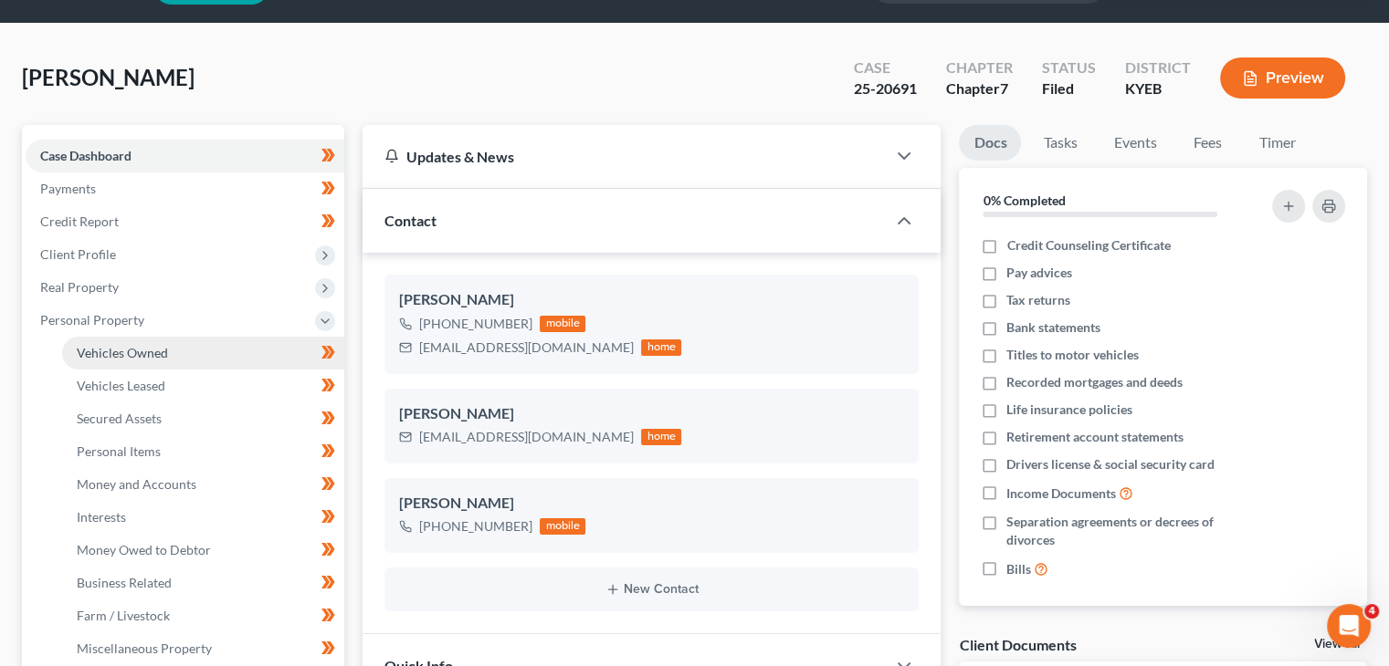
click at [124, 357] on span "Vehicles Owned" at bounding box center [122, 353] width 91 height 16
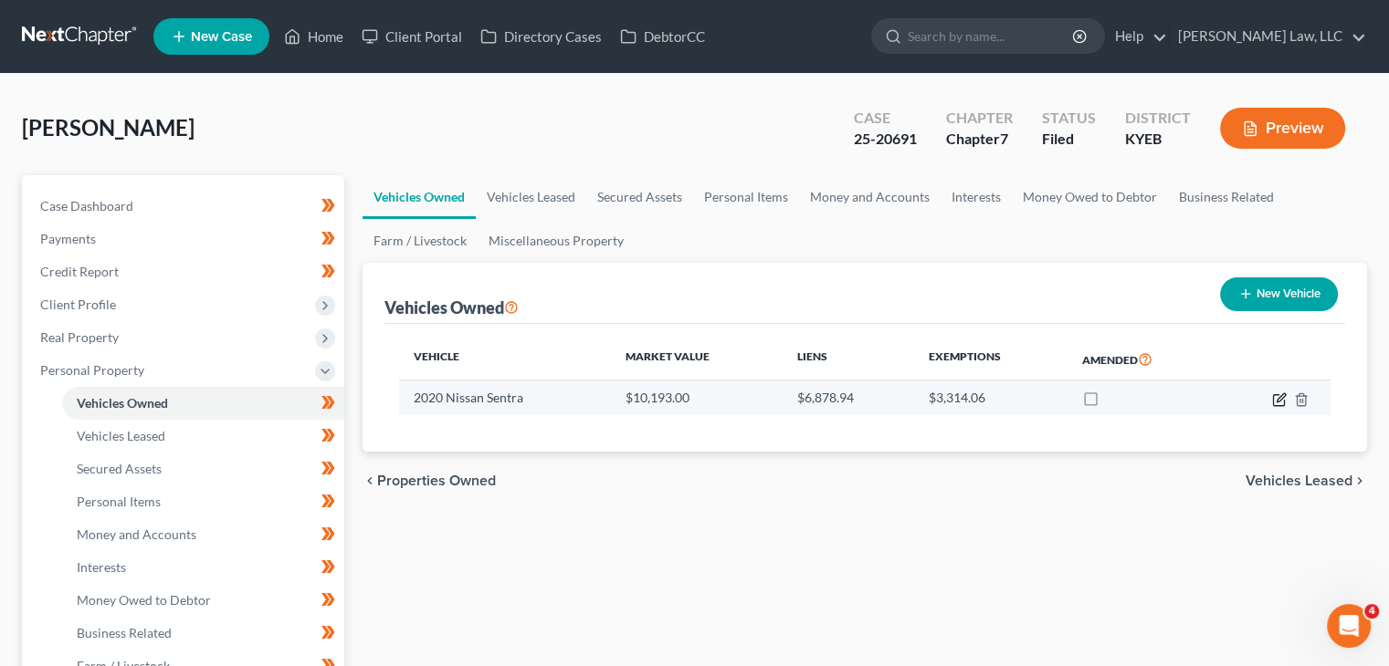
click at [1282, 401] on icon "button" at bounding box center [1279, 400] width 15 height 15
select select "0"
select select "6"
select select "2"
select select "0"
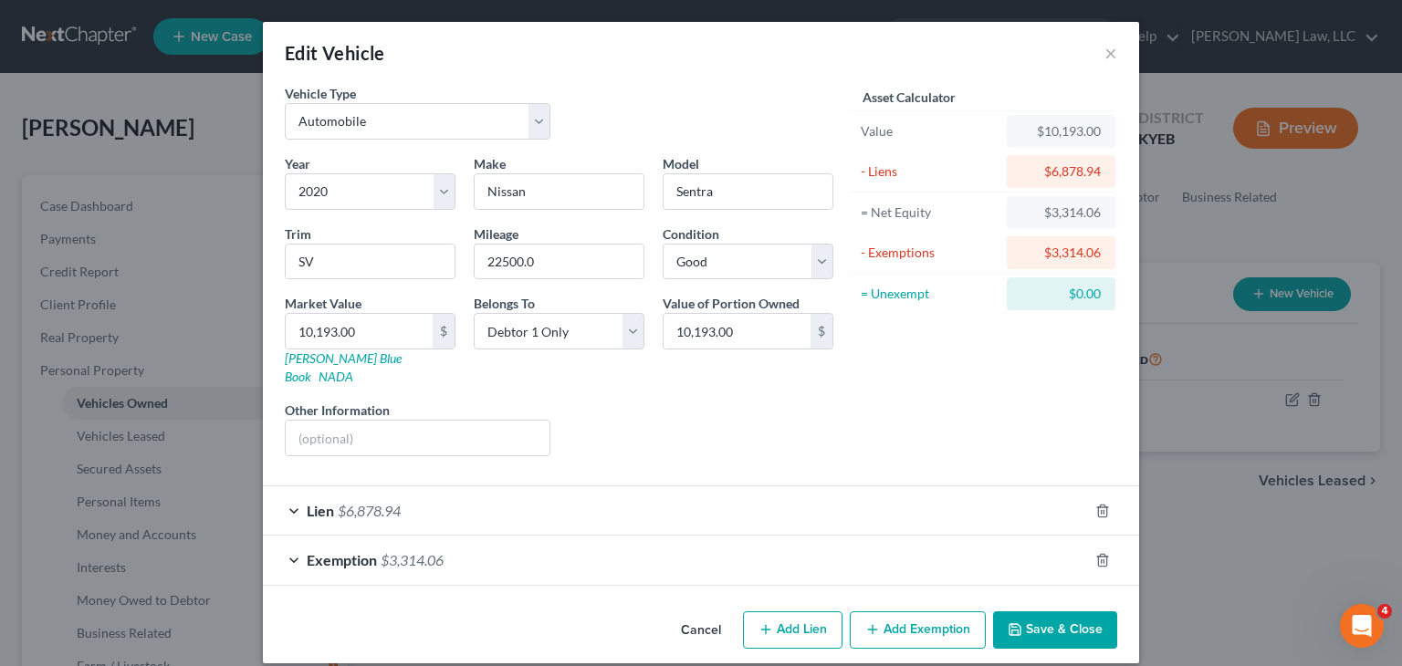
click at [876, 513] on div "Lien $6,878.94" at bounding box center [675, 511] width 825 height 48
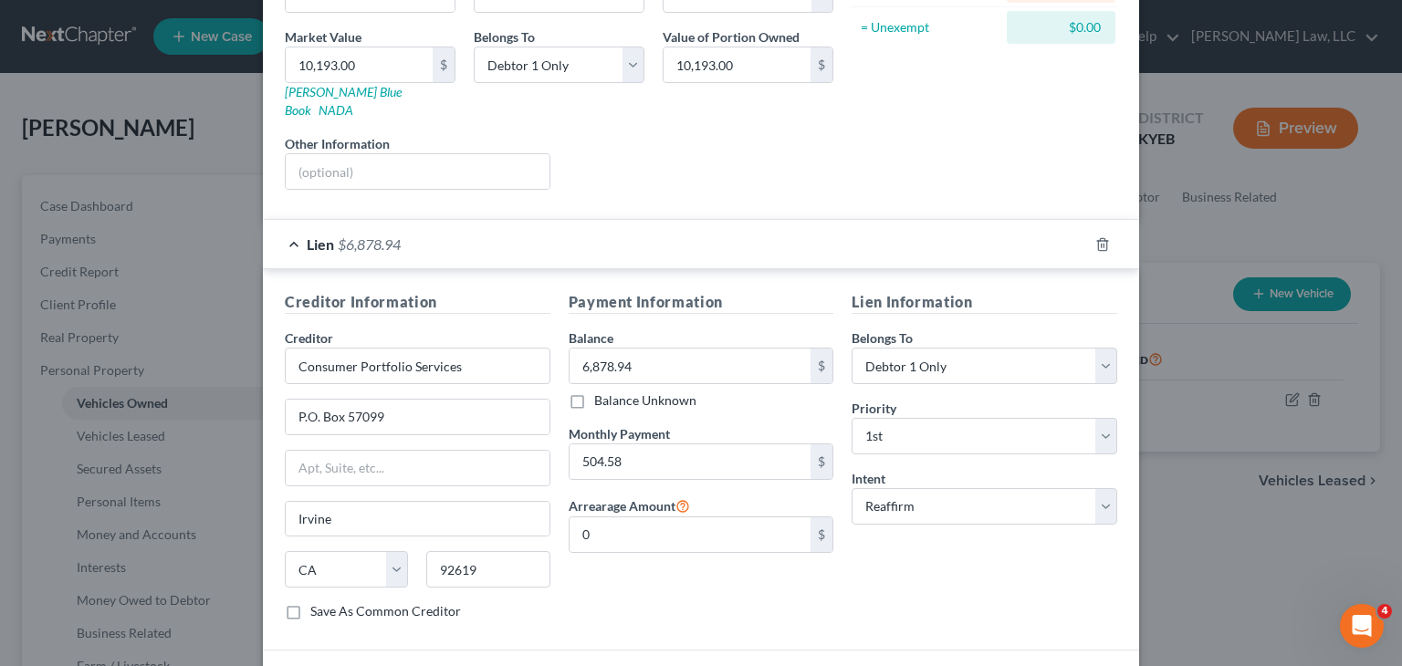
scroll to position [212, 0]
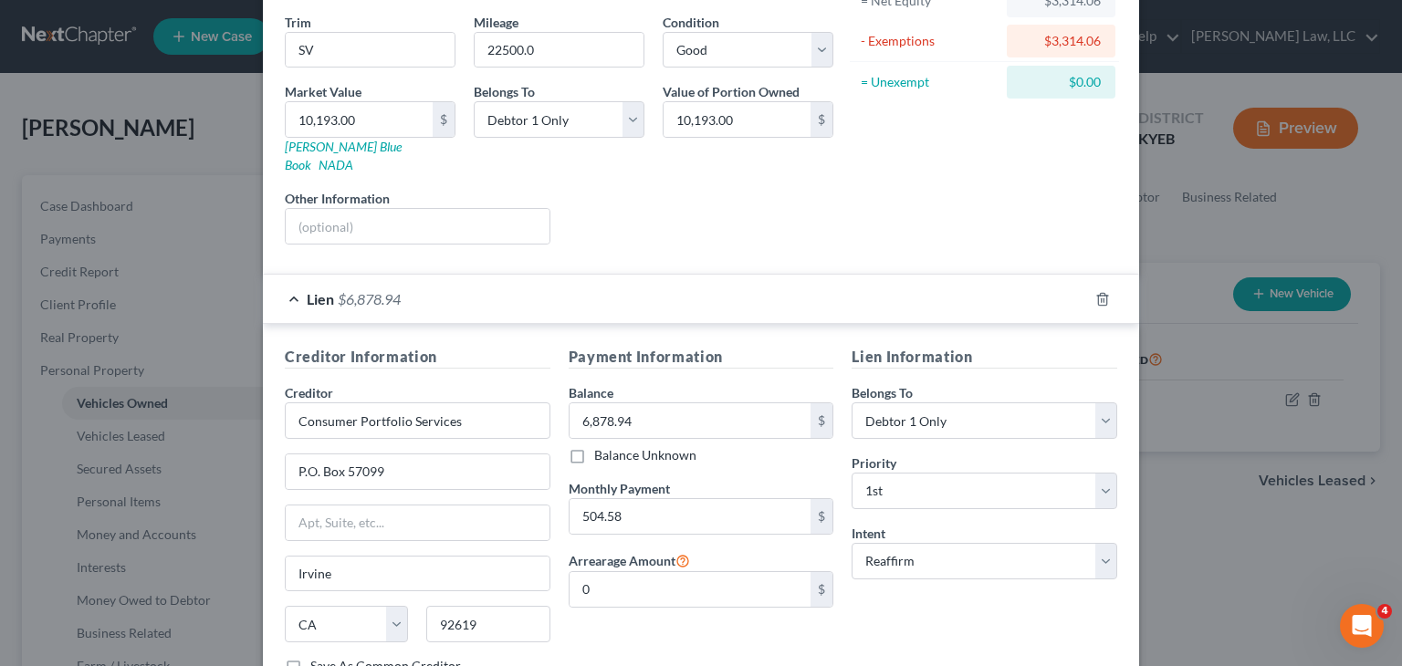
click at [694, 289] on div "Lien $6,878.94" at bounding box center [675, 299] width 825 height 48
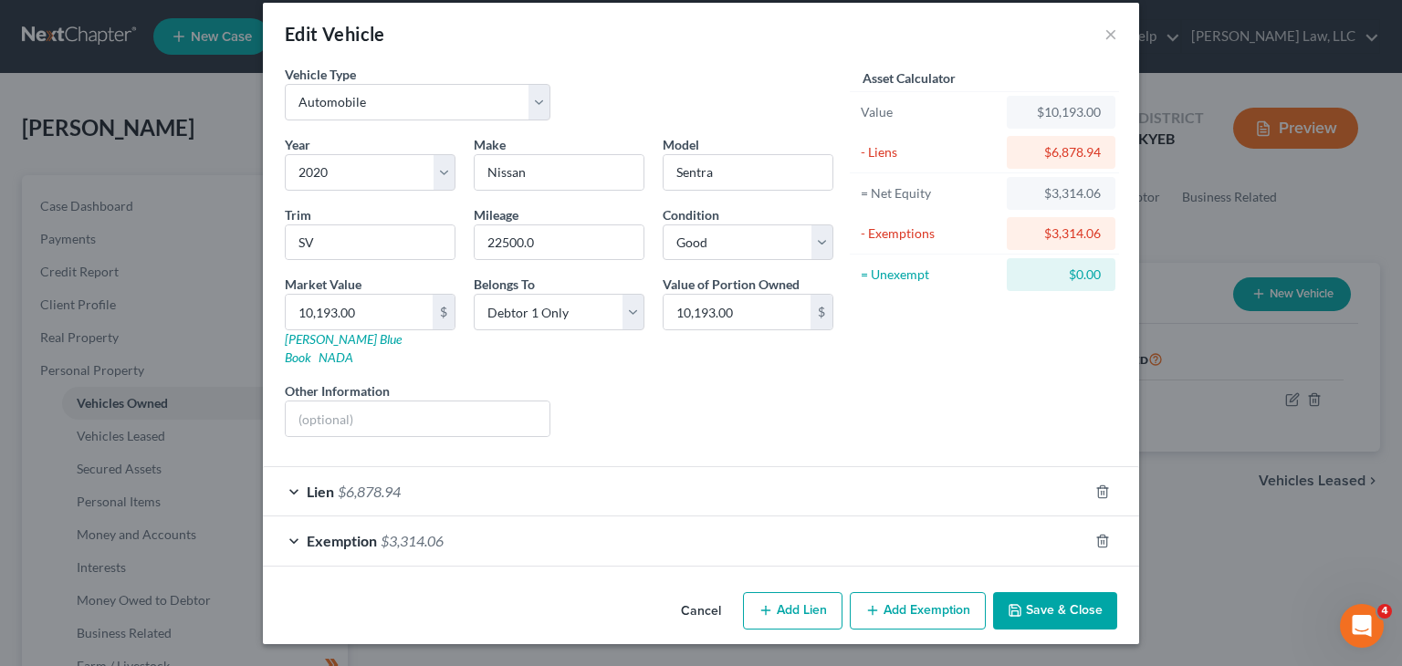
scroll to position [0, 0]
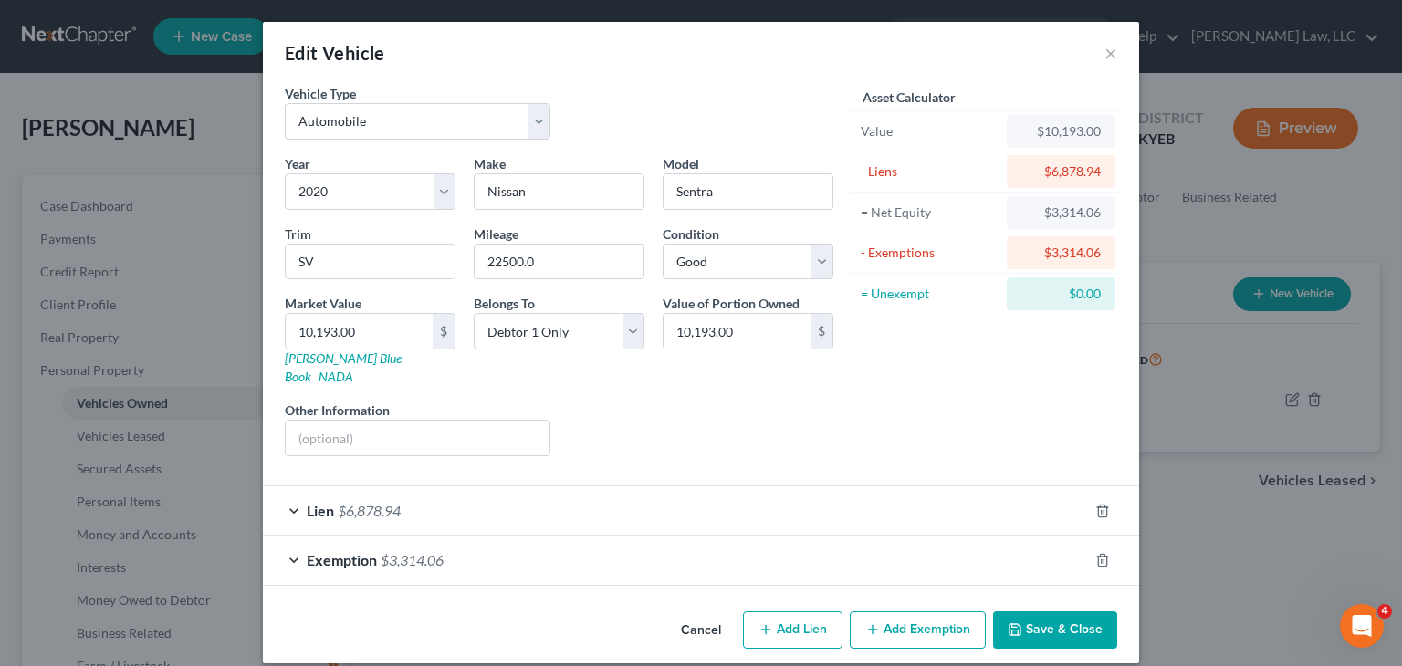
click at [457, 543] on div "Exemption $3,314.06" at bounding box center [675, 560] width 825 height 48
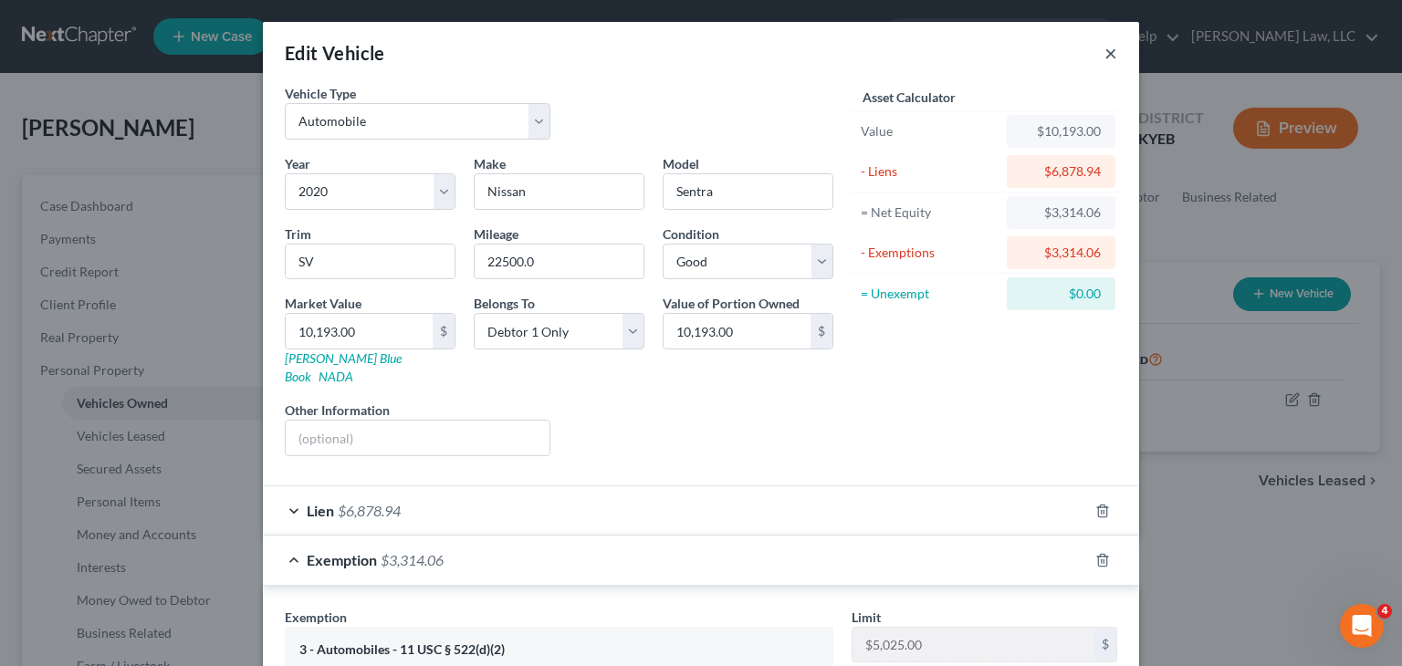
click at [1105, 54] on button "×" at bounding box center [1111, 53] width 13 height 22
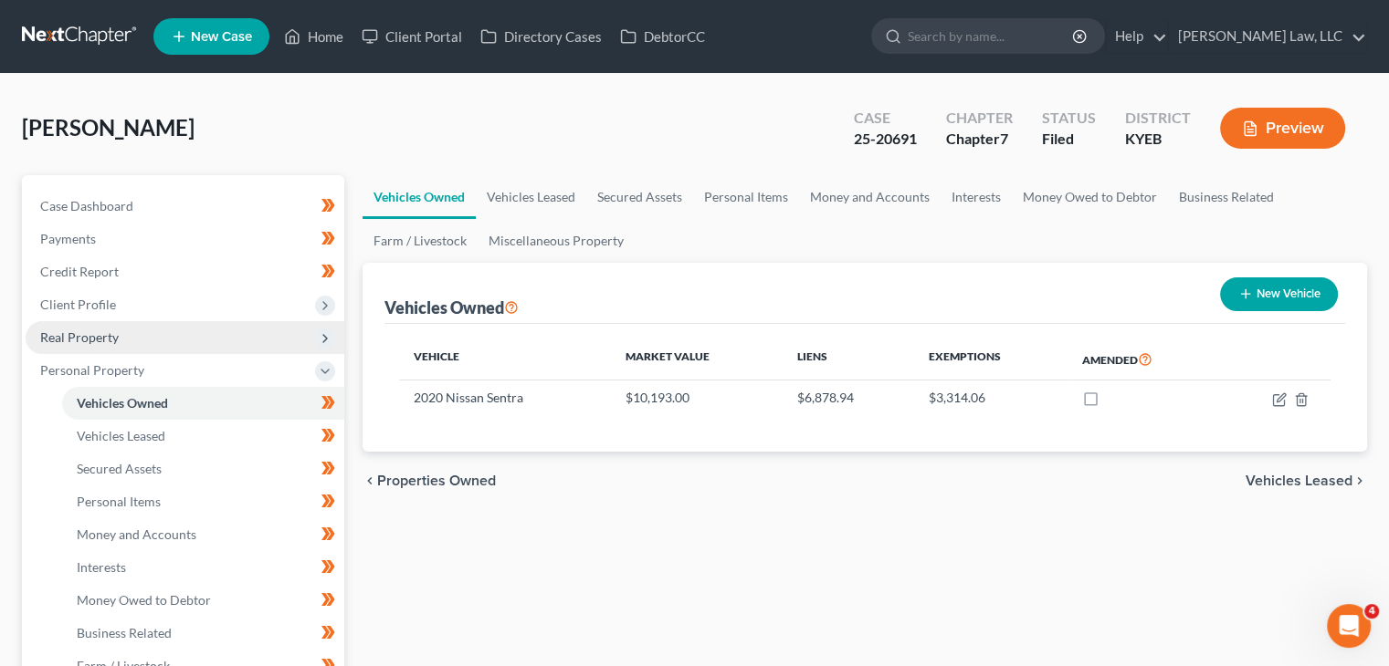
click at [165, 348] on span "Real Property" at bounding box center [185, 337] width 319 height 33
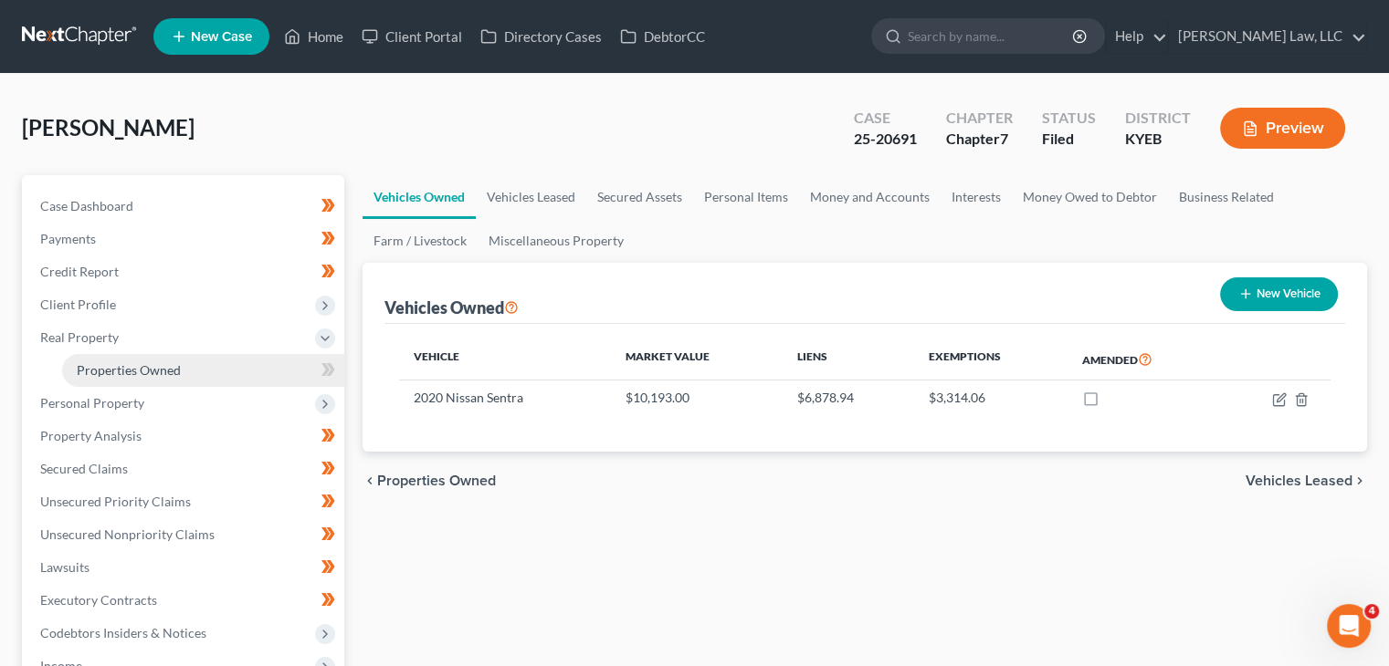
click at [154, 362] on span "Properties Owned" at bounding box center [129, 370] width 104 height 16
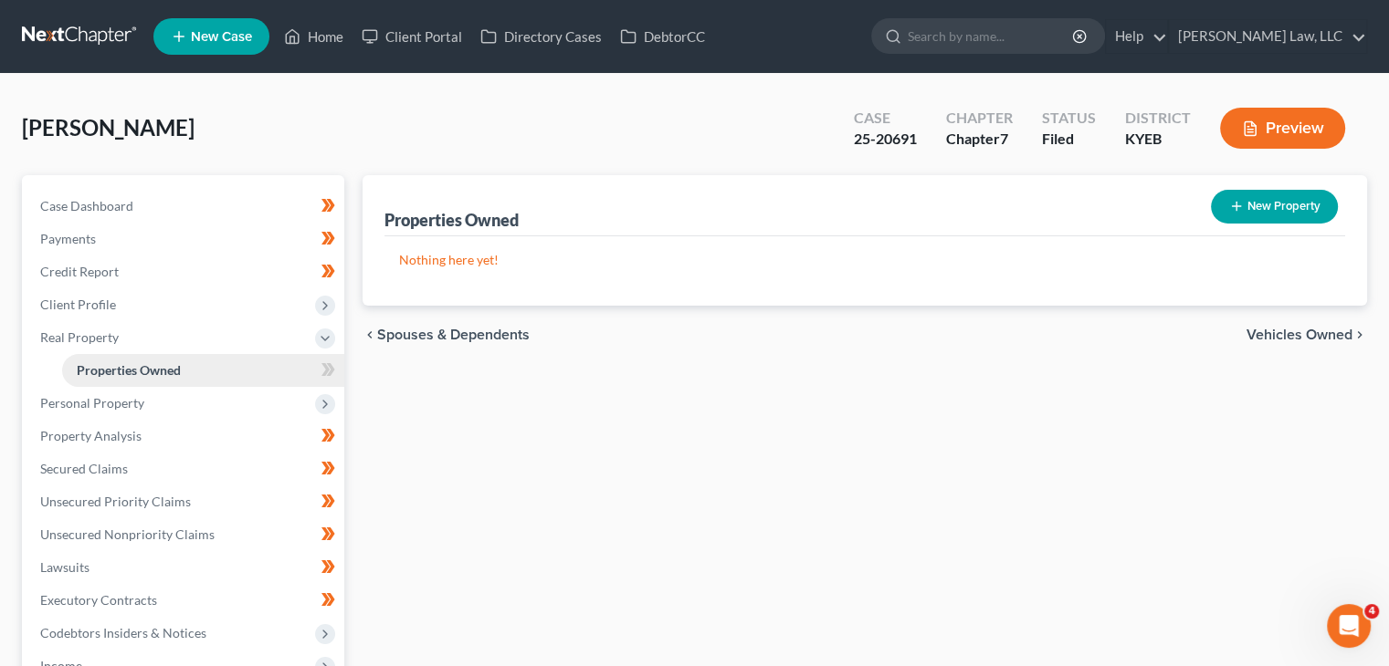
click at [139, 383] on link "Properties Owned" at bounding box center [203, 370] width 282 height 33
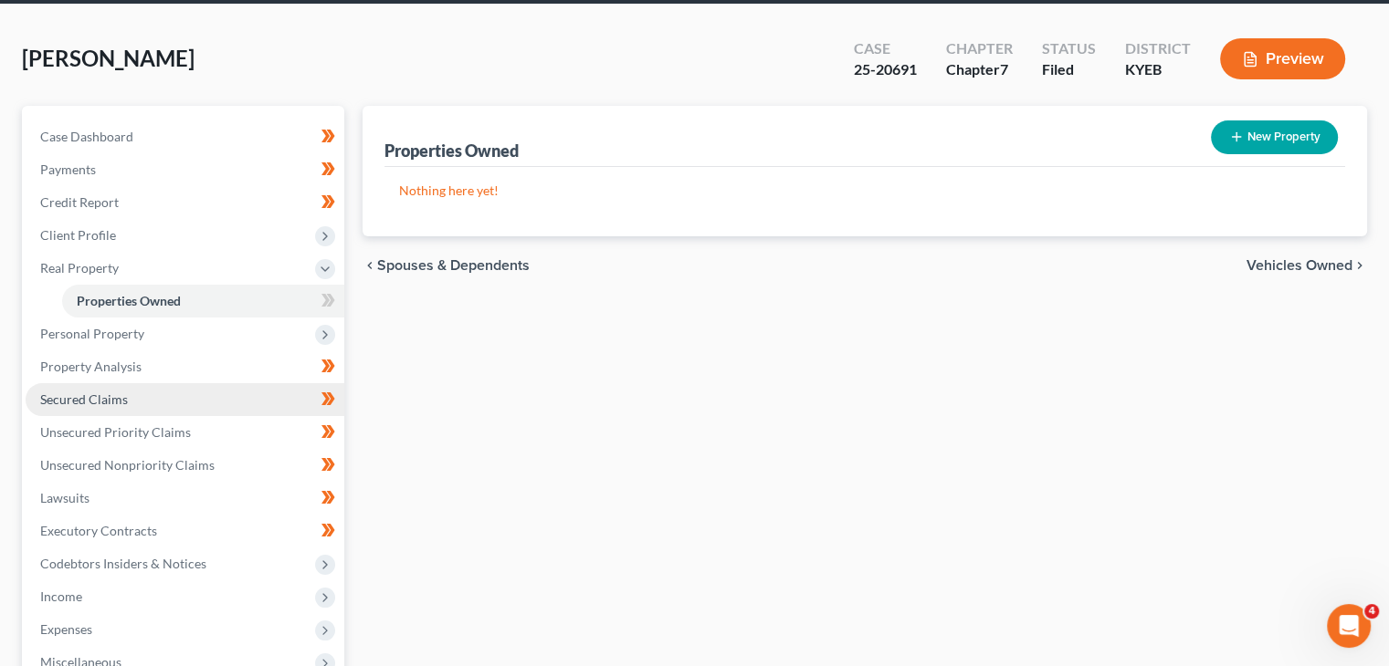
click at [125, 390] on link "Secured Claims" at bounding box center [185, 399] width 319 height 33
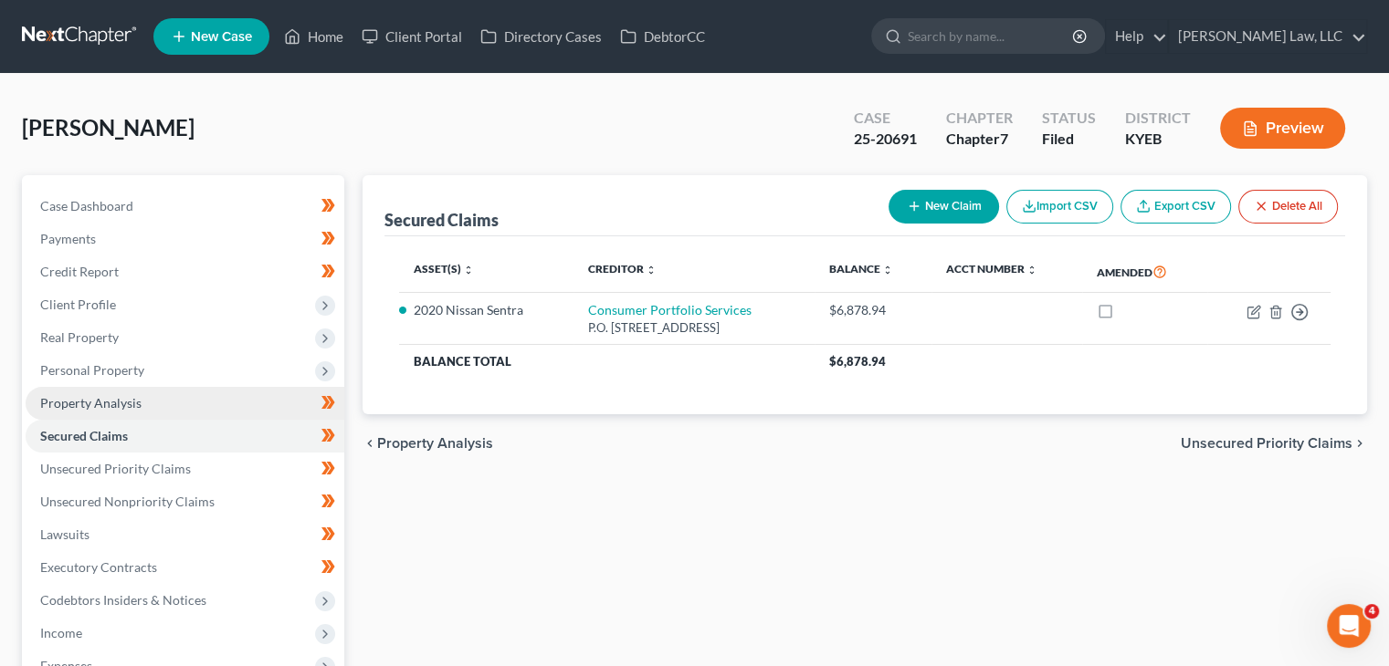
click at [123, 403] on span "Property Analysis" at bounding box center [90, 403] width 101 height 16
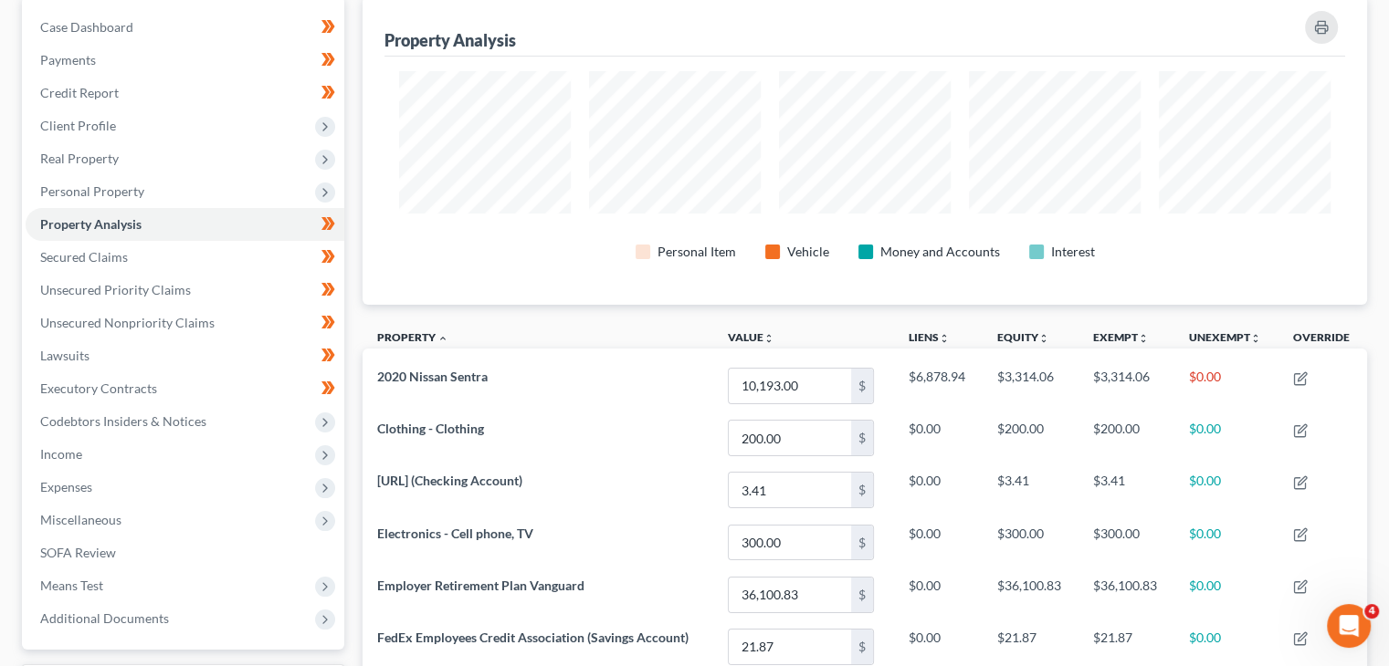
scroll to position [179, 0]
click at [888, 519] on td "300.00 $" at bounding box center [803, 543] width 181 height 52
